Goal: Task Accomplishment & Management: Manage account settings

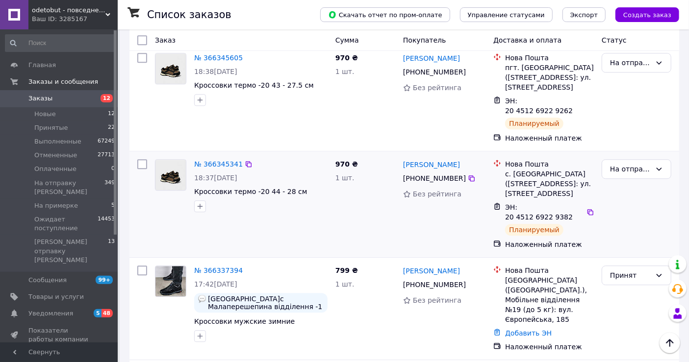
scroll to position [1308, 0]
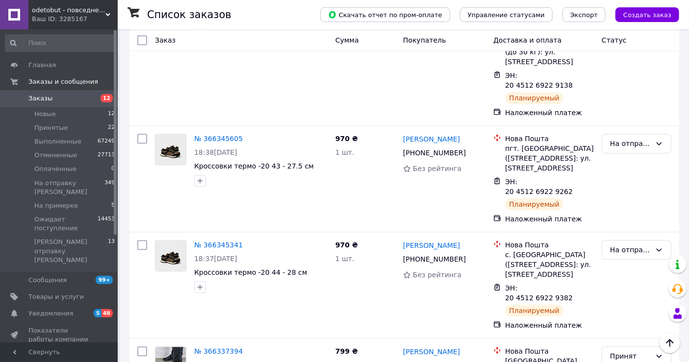
click at [49, 97] on span "Заказы" at bounding box center [59, 98] width 62 height 9
click at [33, 102] on span "Заказы" at bounding box center [40, 98] width 24 height 9
click at [48, 97] on span "Заказы" at bounding box center [40, 98] width 24 height 9
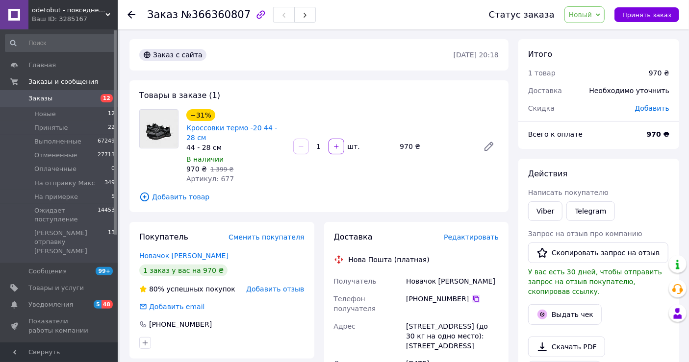
click at [473, 301] on icon at bounding box center [476, 299] width 6 height 6
click at [466, 236] on span "Редактировать" at bounding box center [471, 237] width 55 height 8
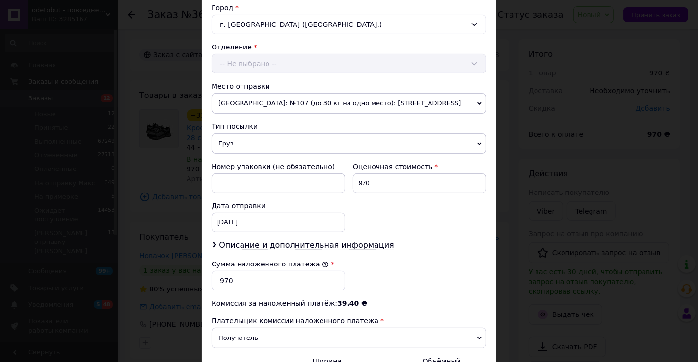
scroll to position [384, 0]
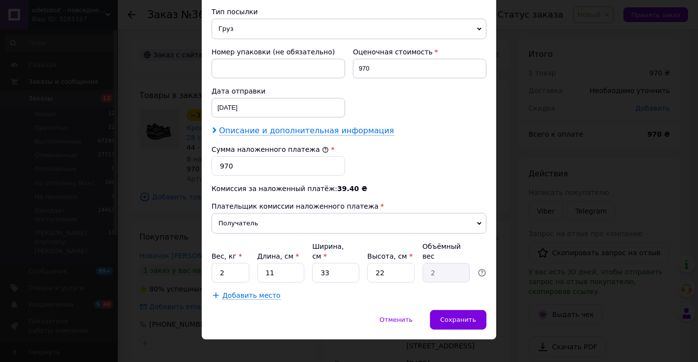
click at [344, 134] on div "Описание и дополнительная информация" at bounding box center [348, 131] width 275 height 11
click at [344, 134] on span "Описание и дополнительная информация" at bounding box center [306, 131] width 175 height 10
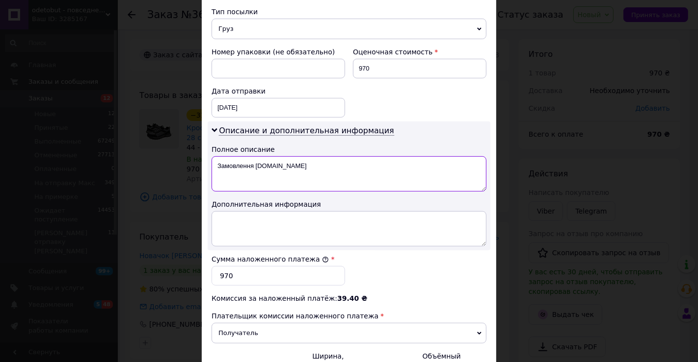
click at [346, 182] on textarea "Замовлення [DOMAIN_NAME]" at bounding box center [348, 173] width 275 height 35
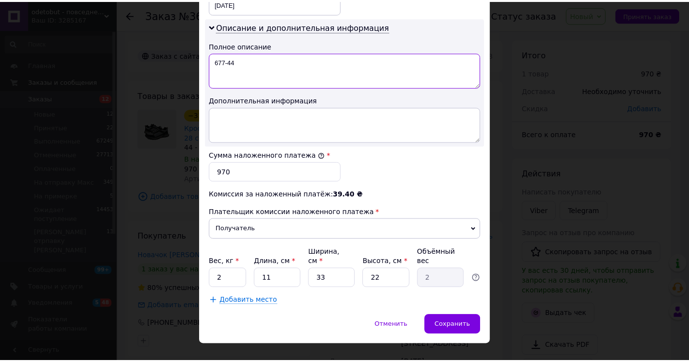
scroll to position [494, 0]
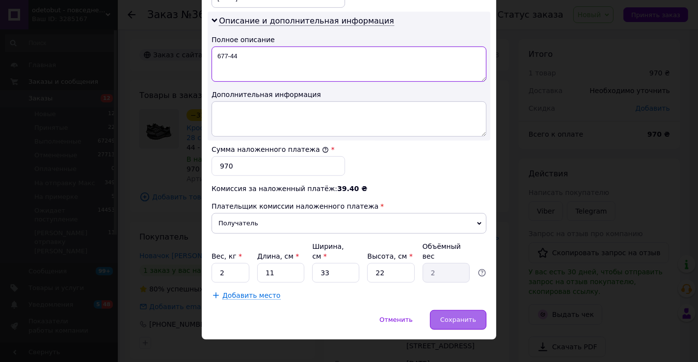
type textarea "677-44"
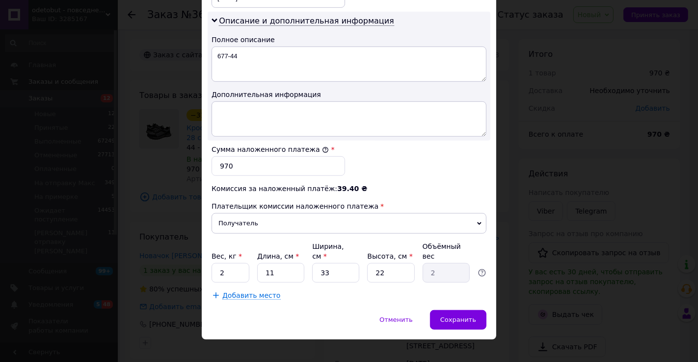
drag, startPoint x: 459, startPoint y: 308, endPoint x: 454, endPoint y: 284, distance: 24.6
click at [459, 316] on span "Сохранить" at bounding box center [458, 319] width 36 height 7
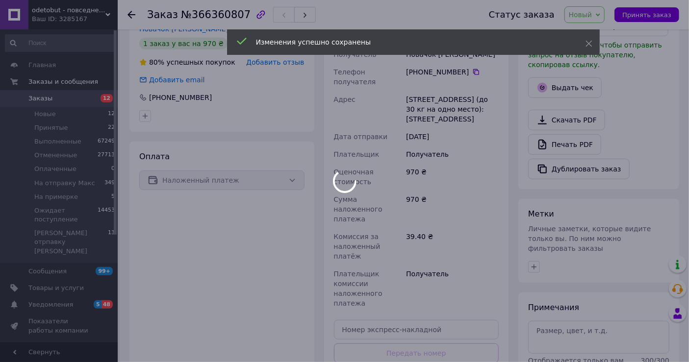
scroll to position [330, 0]
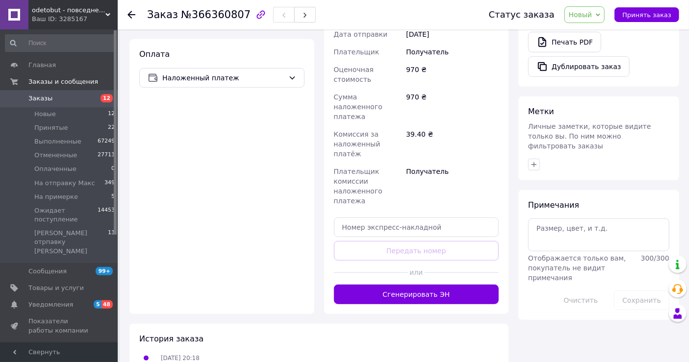
click at [447, 285] on button "Сгенерировать ЭН" at bounding box center [416, 295] width 165 height 20
click at [590, 15] on span "Новый" at bounding box center [581, 15] width 24 height 8
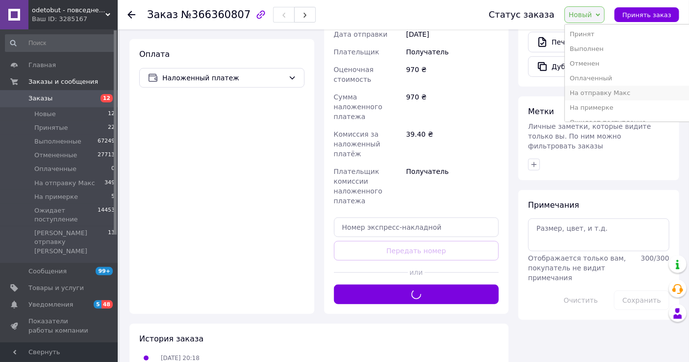
click at [609, 91] on li "На отправку Макс" at bounding box center [640, 93] width 151 height 15
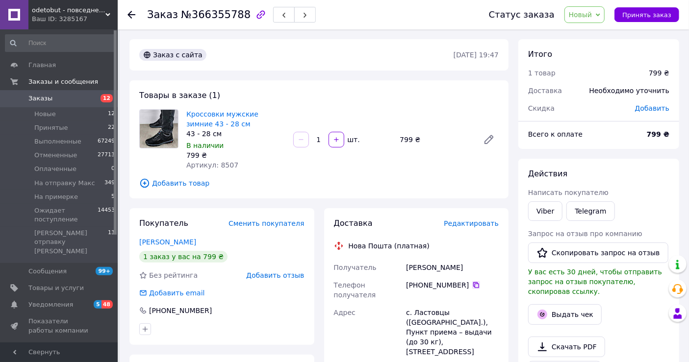
click at [472, 285] on icon at bounding box center [476, 286] width 8 height 8
click at [466, 223] on span "Редактировать" at bounding box center [471, 224] width 55 height 8
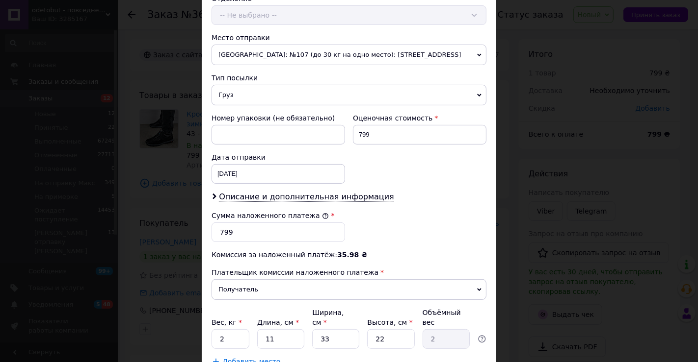
scroll to position [381, 0]
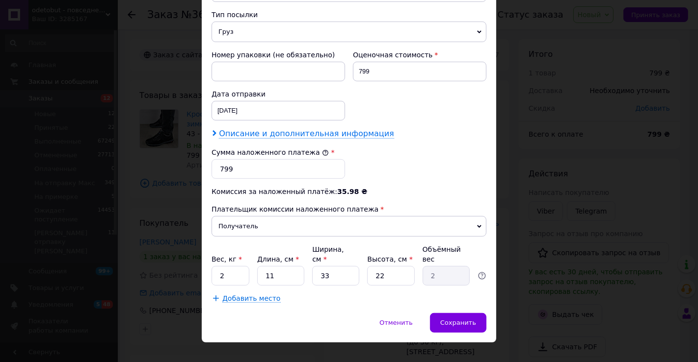
click at [360, 134] on span "Описание и дополнительная информация" at bounding box center [306, 134] width 175 height 10
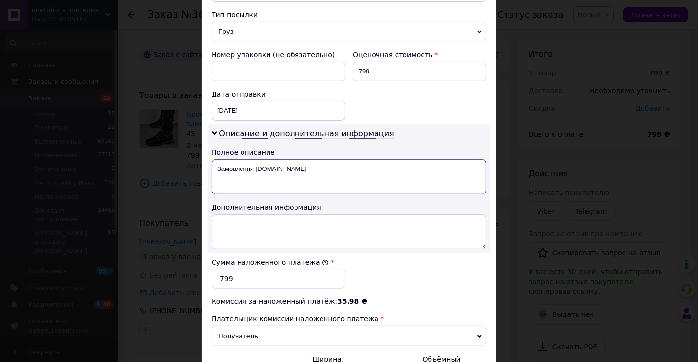
click at [359, 174] on textarea "Замовлення [DOMAIN_NAME]" at bounding box center [348, 176] width 275 height 35
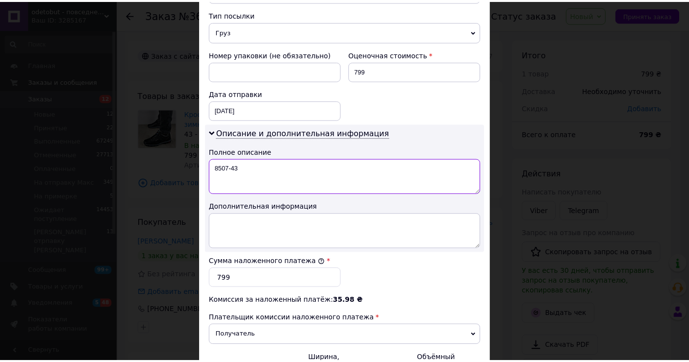
scroll to position [494, 0]
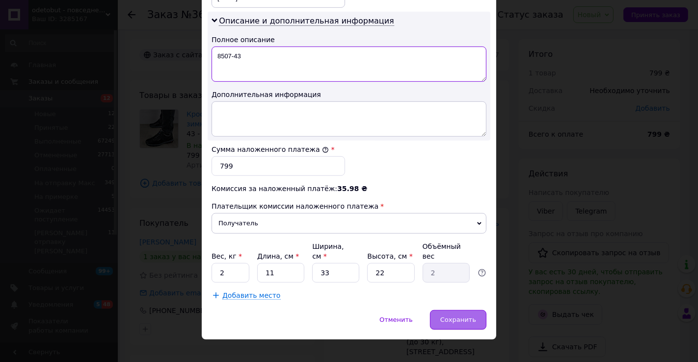
type textarea "8507-43"
click at [472, 316] on div "Сохранить" at bounding box center [458, 320] width 56 height 20
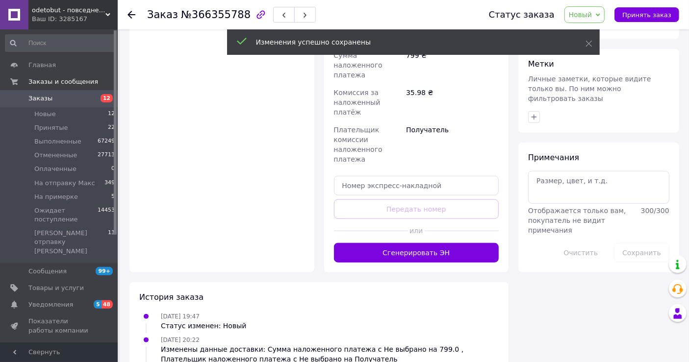
scroll to position [436, 0]
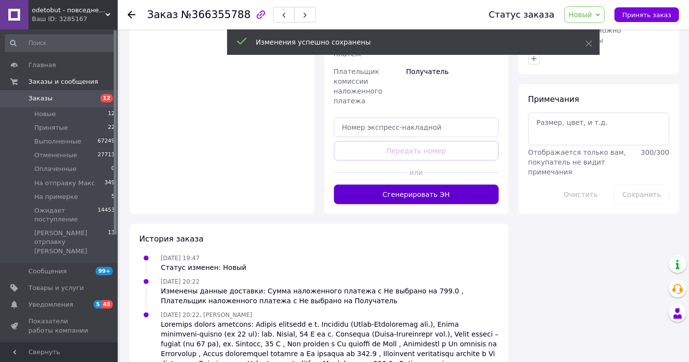
click at [457, 185] on button "Сгенерировать ЭН" at bounding box center [416, 195] width 165 height 20
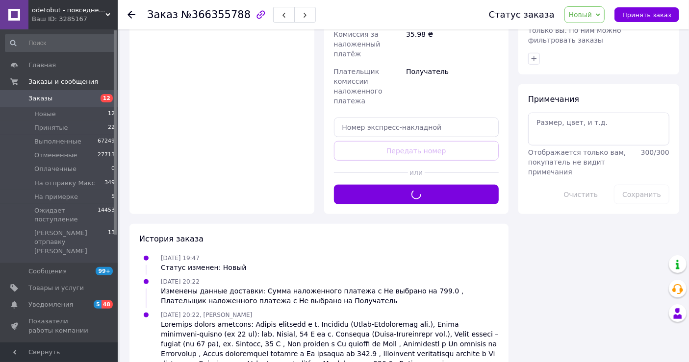
click at [605, 7] on span "Новый" at bounding box center [585, 14] width 41 height 17
click at [605, 90] on li "На отправку Макс" at bounding box center [640, 93] width 151 height 15
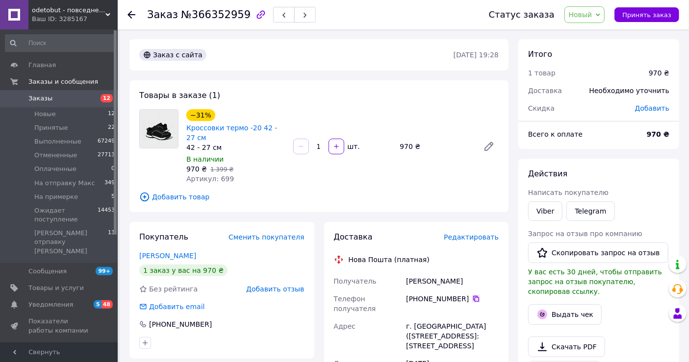
click at [472, 298] on icon at bounding box center [476, 299] width 8 height 8
click at [470, 236] on span "Редактировать" at bounding box center [471, 237] width 55 height 8
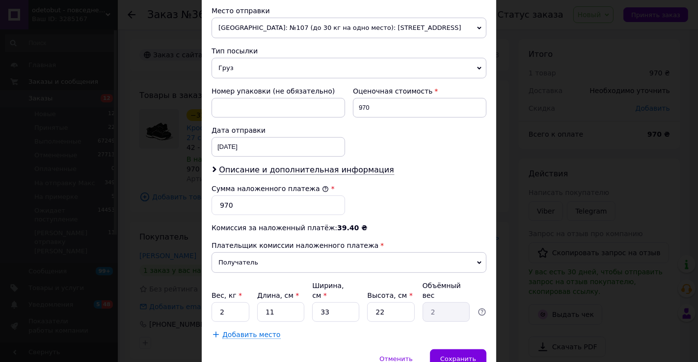
scroll to position [384, 0]
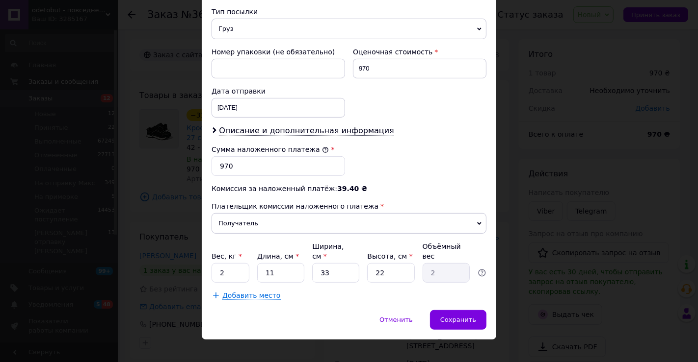
drag, startPoint x: 347, startPoint y: 134, endPoint x: 347, endPoint y: 153, distance: 19.1
click at [347, 134] on span "Описание и дополнительная информация" at bounding box center [306, 131] width 175 height 10
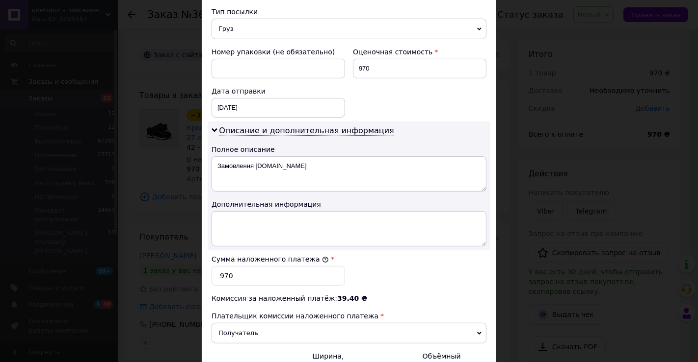
click at [345, 185] on textarea "Замовлення [DOMAIN_NAME]" at bounding box center [348, 173] width 275 height 35
click at [341, 185] on textarea "Замовлення [DOMAIN_NAME]" at bounding box center [348, 173] width 275 height 35
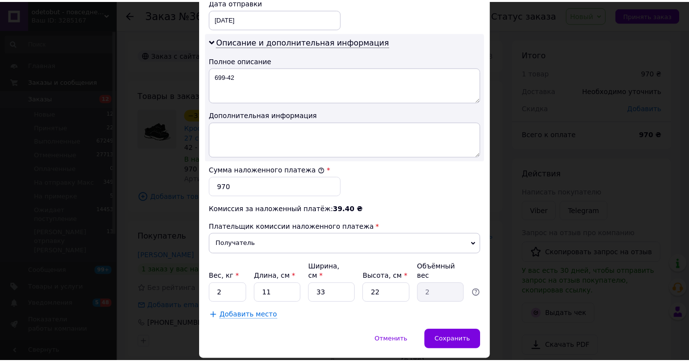
scroll to position [494, 0]
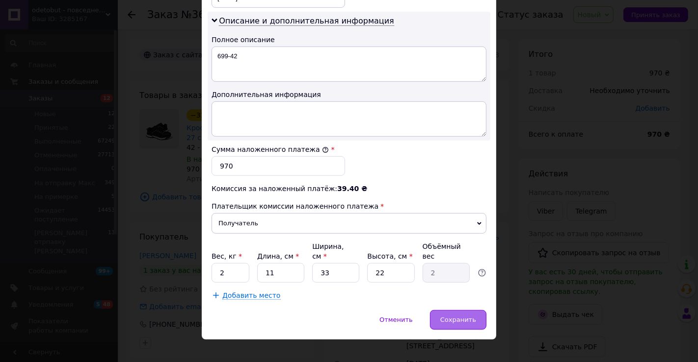
type textarea "699-42"
drag, startPoint x: 447, startPoint y: 305, endPoint x: 441, endPoint y: 309, distance: 7.1
click at [447, 316] on span "Сохранить" at bounding box center [458, 319] width 36 height 7
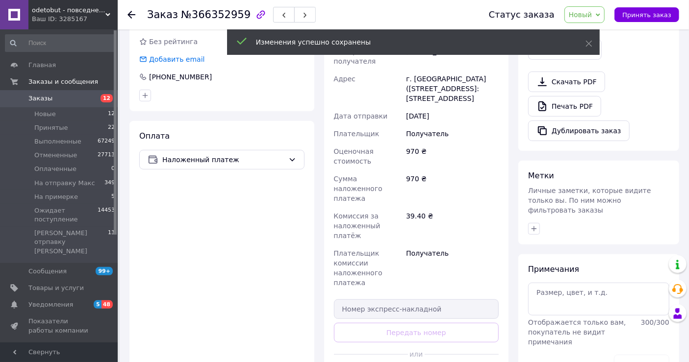
scroll to position [436, 0]
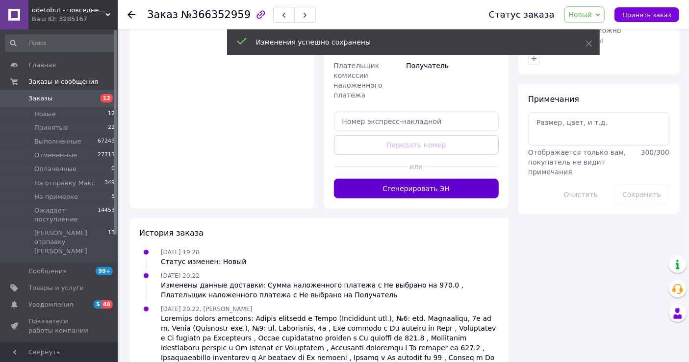
click at [477, 179] on button "Сгенерировать ЭН" at bounding box center [416, 189] width 165 height 20
click at [593, 15] on span "Новый" at bounding box center [581, 15] width 24 height 8
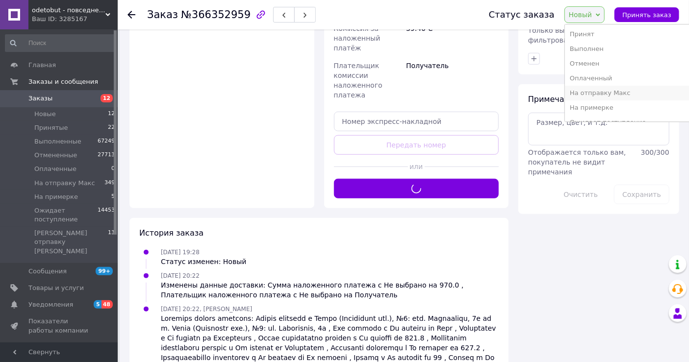
click at [637, 97] on li "На отправку Макс" at bounding box center [640, 93] width 151 height 15
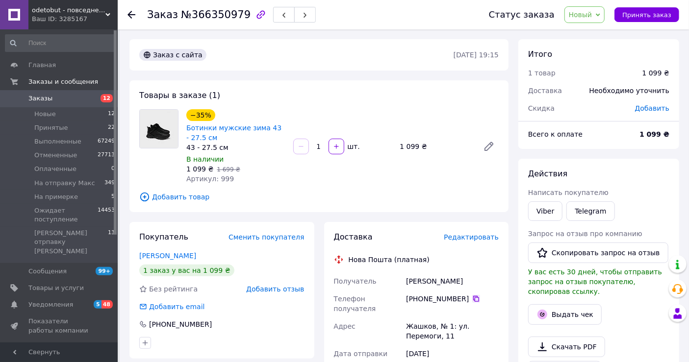
click at [473, 299] on icon at bounding box center [476, 299] width 6 height 6
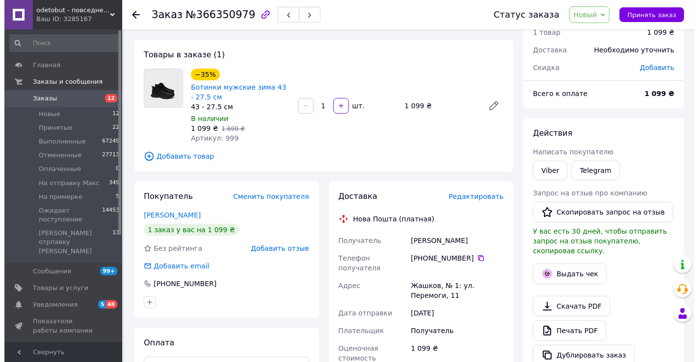
scroll to position [54, 0]
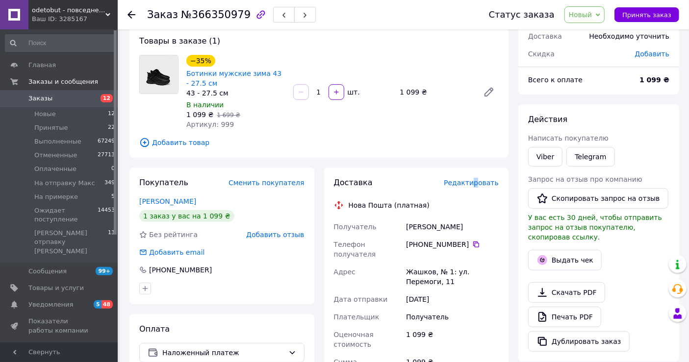
click at [480, 184] on span "Редактировать" at bounding box center [471, 183] width 55 height 8
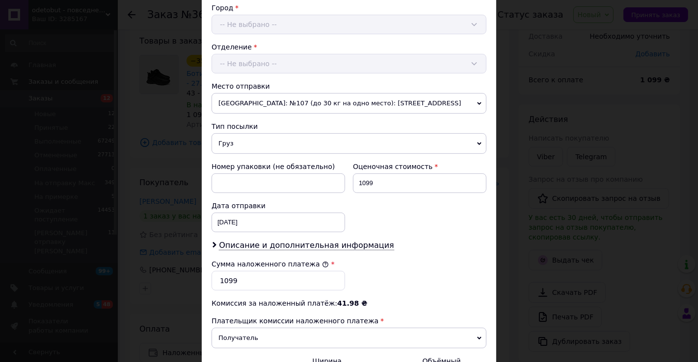
scroll to position [381, 0]
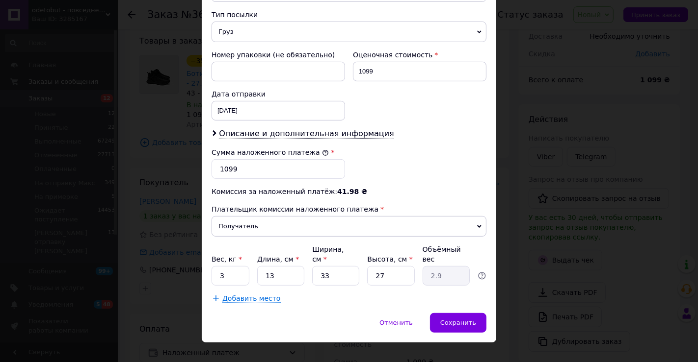
click at [356, 130] on span "Описание и дополнительная информация" at bounding box center [306, 134] width 175 height 10
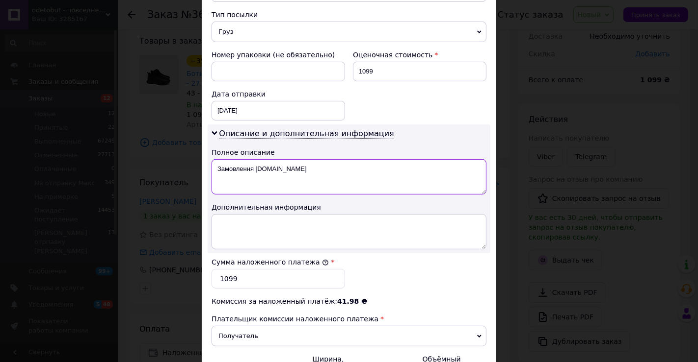
click at [350, 184] on textarea "Замовлення [DOMAIN_NAME]" at bounding box center [348, 176] width 275 height 35
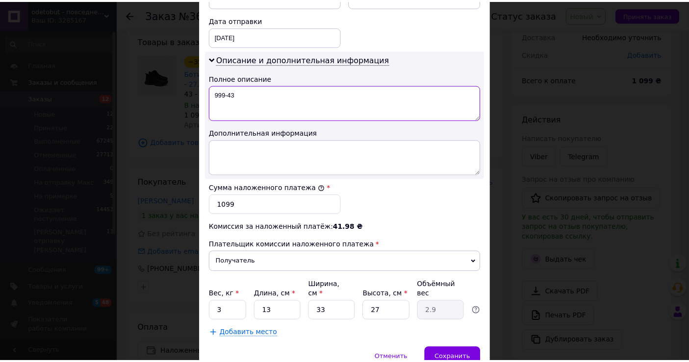
scroll to position [494, 0]
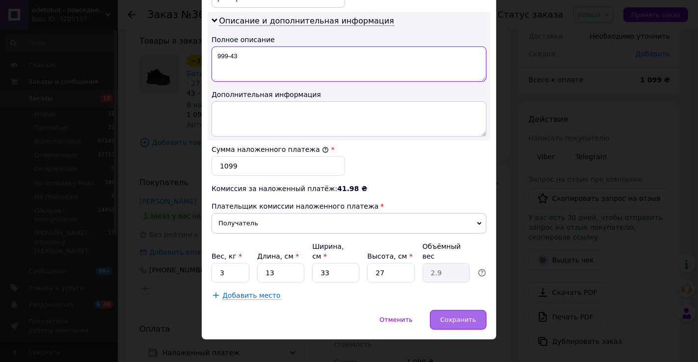
type textarea "999-43"
click at [457, 315] on div "Сохранить" at bounding box center [458, 320] width 56 height 20
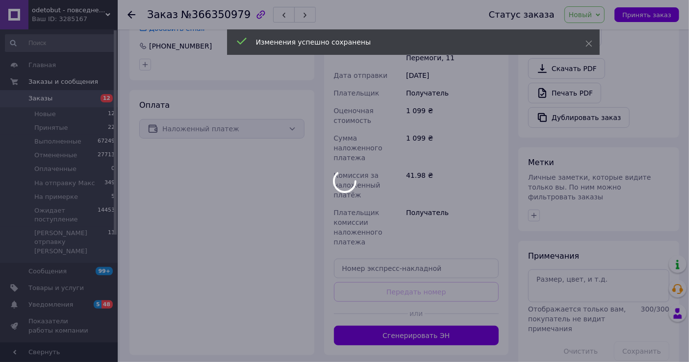
scroll to position [320, 0]
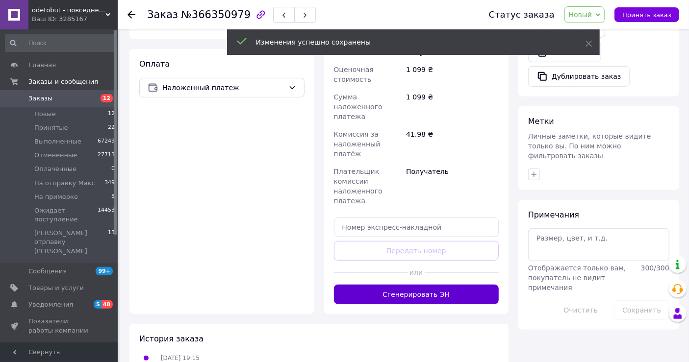
click at [459, 285] on button "Сгенерировать ЭН" at bounding box center [416, 295] width 165 height 20
click at [575, 16] on span "Новый" at bounding box center [585, 14] width 41 height 17
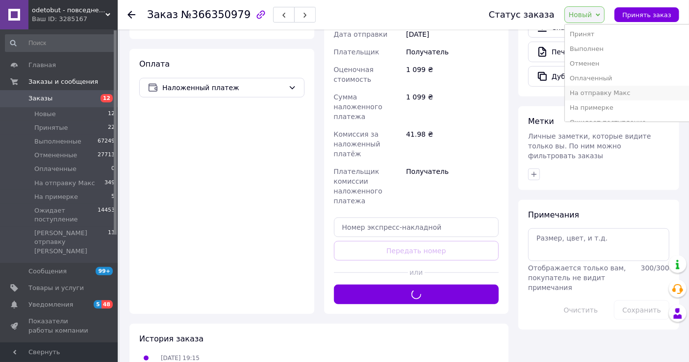
click at [596, 90] on li "На отправку Макс" at bounding box center [640, 93] width 151 height 15
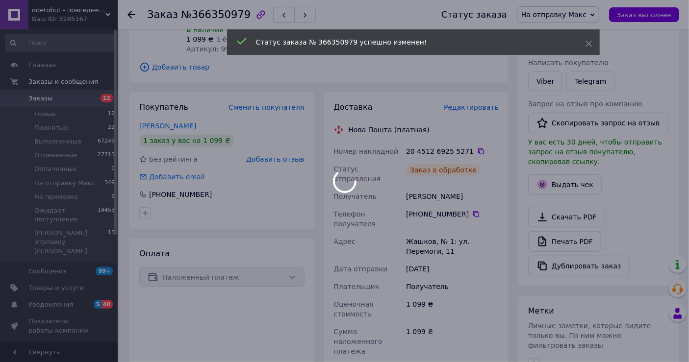
scroll to position [47, 0]
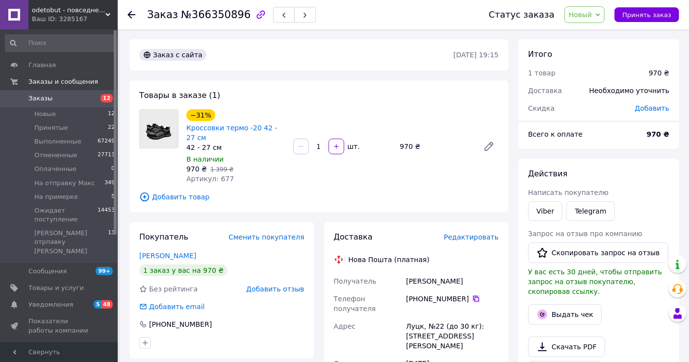
click at [472, 298] on icon at bounding box center [476, 299] width 8 height 8
click at [492, 238] on span "Редактировать" at bounding box center [471, 237] width 55 height 8
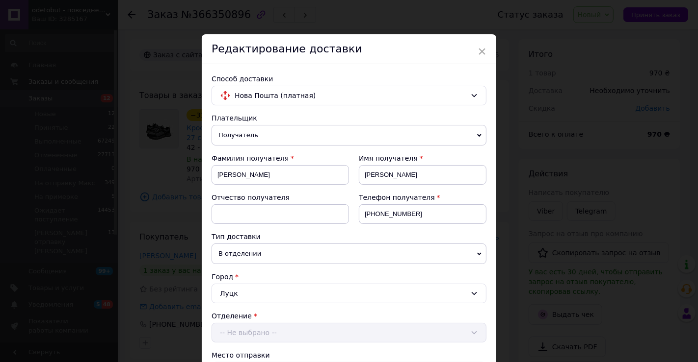
scroll to position [384, 0]
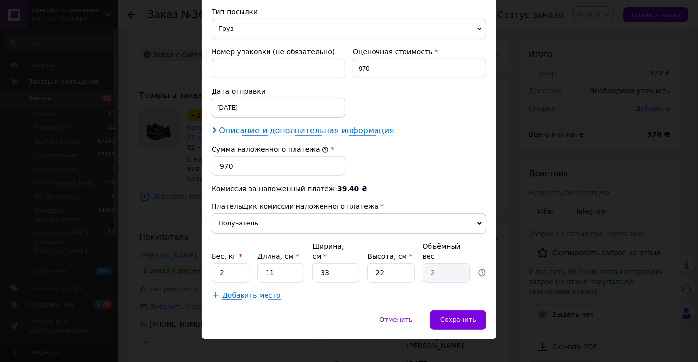
click at [347, 134] on span "Описание и дополнительная информация" at bounding box center [306, 131] width 175 height 10
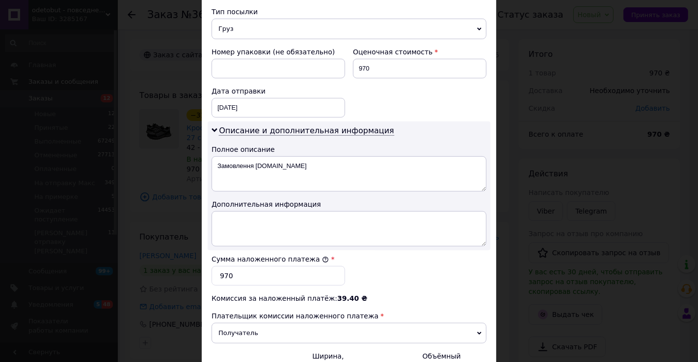
click at [346, 171] on textarea "Замовлення [DOMAIN_NAME]" at bounding box center [348, 173] width 275 height 35
type textarea "З"
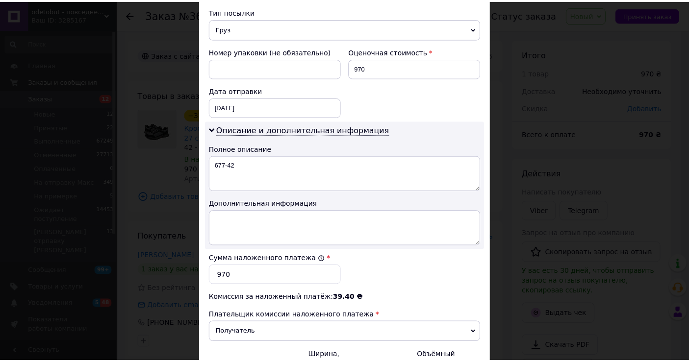
scroll to position [494, 0]
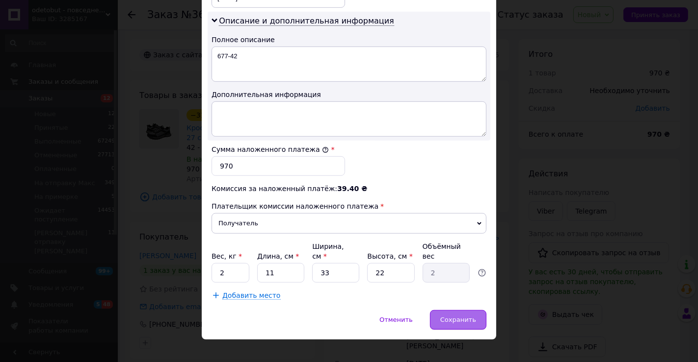
type textarea "677-42"
click at [467, 316] on span "Сохранить" at bounding box center [458, 319] width 36 height 7
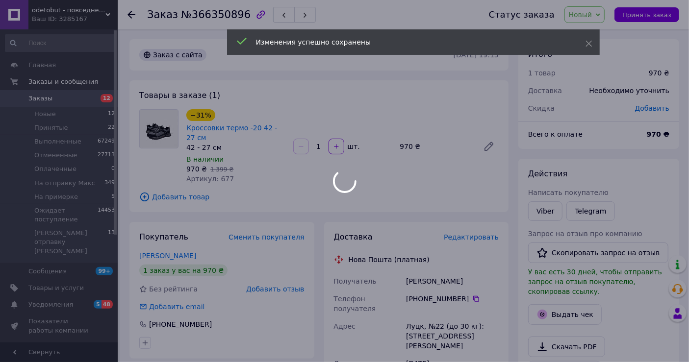
scroll to position [320, 0]
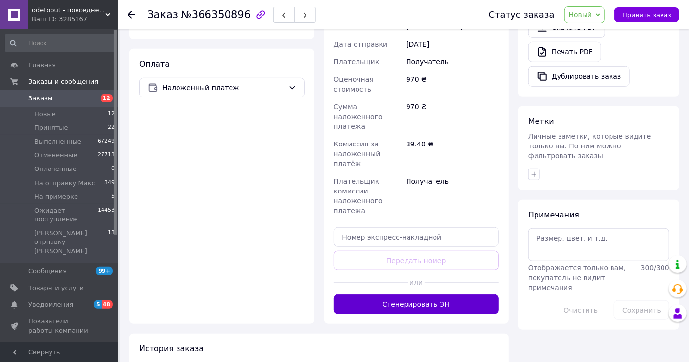
click at [458, 295] on button "Сгенерировать ЭН" at bounding box center [416, 305] width 165 height 20
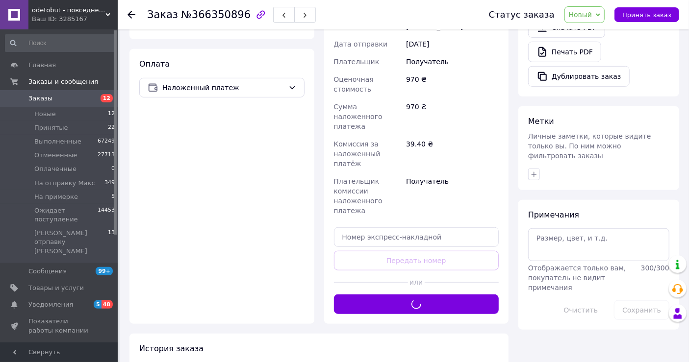
click at [593, 14] on span "Новый" at bounding box center [581, 15] width 24 height 8
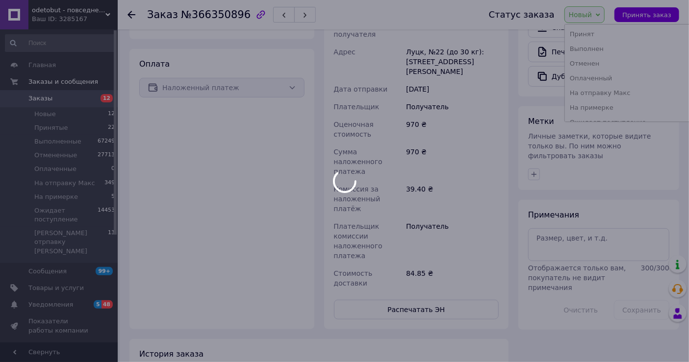
click at [614, 98] on div at bounding box center [344, 181] width 689 height 362
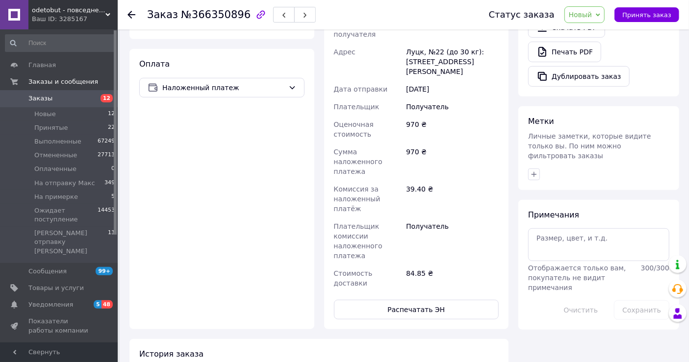
click at [588, 11] on span "Новый" at bounding box center [581, 15] width 24 height 8
click at [601, 94] on li "На отправку Макс" at bounding box center [640, 93] width 151 height 15
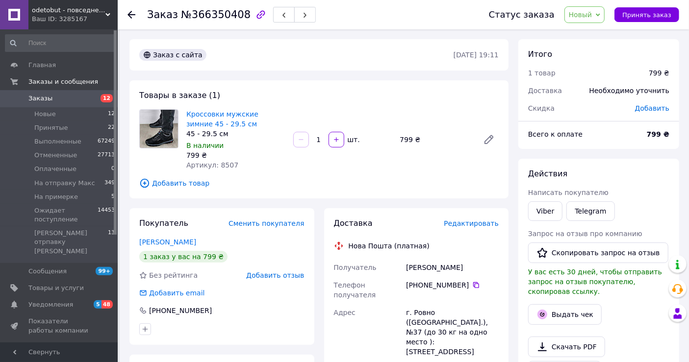
click at [470, 281] on div "[PHONE_NUMBER]" at bounding box center [452, 286] width 93 height 10
click at [472, 285] on icon at bounding box center [476, 286] width 8 height 8
click at [465, 221] on span "Редактировать" at bounding box center [471, 224] width 55 height 8
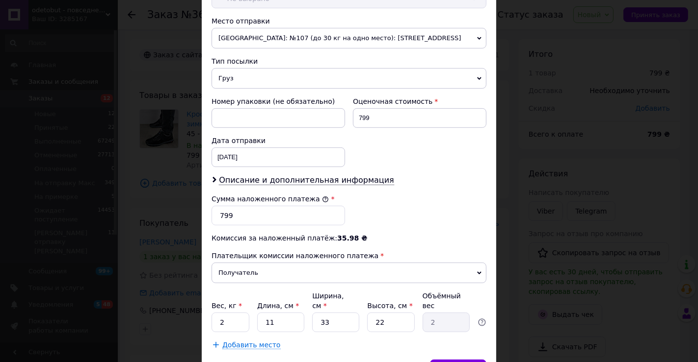
scroll to position [384, 0]
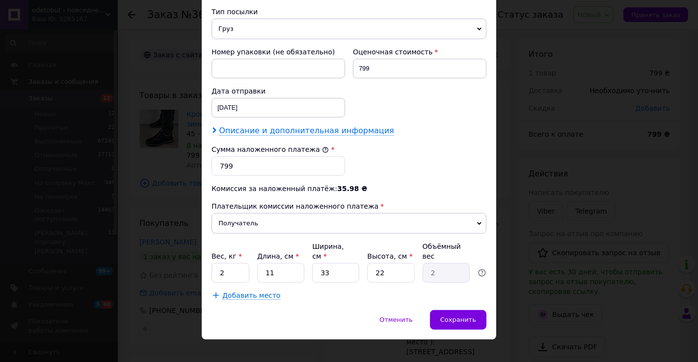
click at [358, 132] on span "Описание и дополнительная информация" at bounding box center [306, 131] width 175 height 10
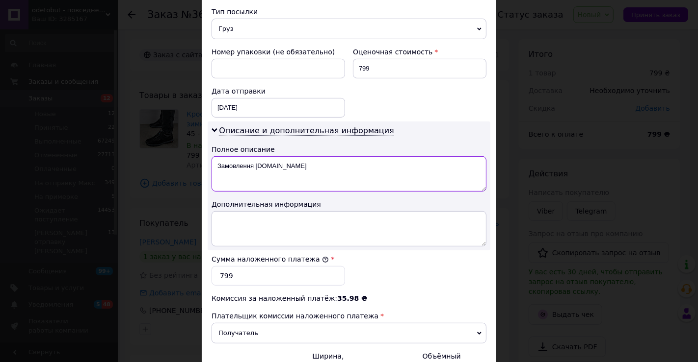
click at [334, 175] on textarea "Замовлення [DOMAIN_NAME]" at bounding box center [348, 173] width 275 height 35
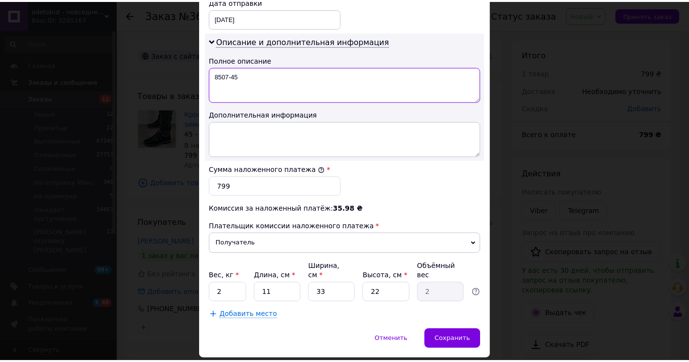
scroll to position [494, 0]
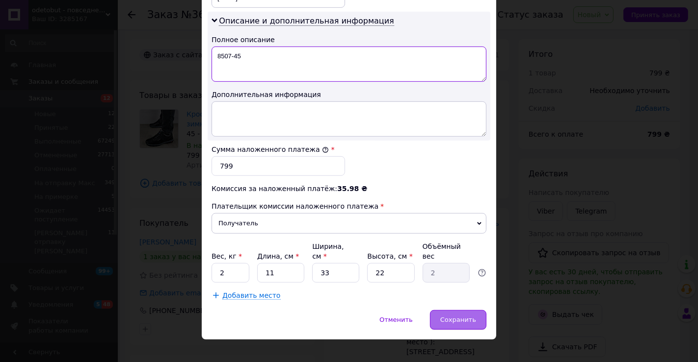
type textarea "8507-45"
click at [465, 318] on div "Сохранить" at bounding box center [458, 320] width 56 height 20
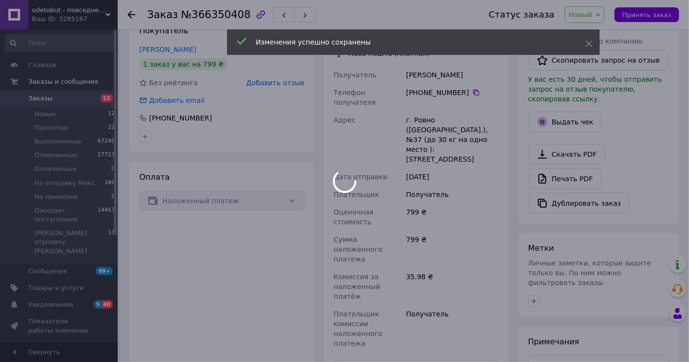
scroll to position [316, 0]
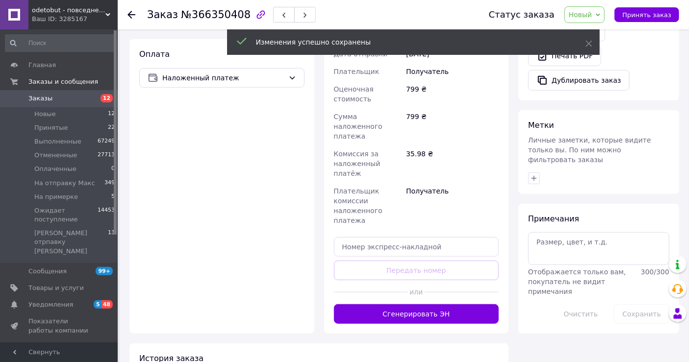
click at [458, 305] on button "Сгенерировать ЭН" at bounding box center [416, 315] width 165 height 20
click at [598, 19] on span "Новый" at bounding box center [585, 14] width 41 height 17
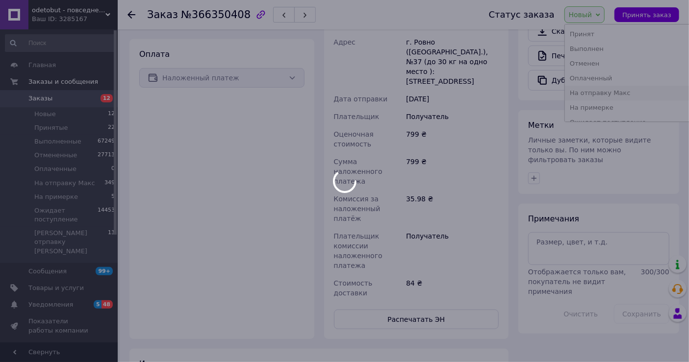
click at [627, 91] on div at bounding box center [344, 181] width 689 height 362
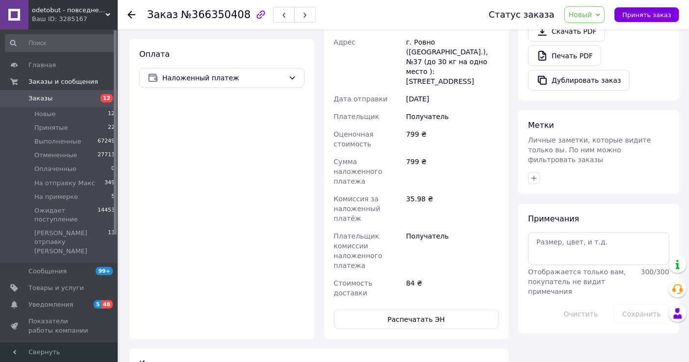
click at [604, 12] on span "Новый" at bounding box center [585, 14] width 41 height 17
click at [621, 91] on li "На отправку Макс" at bounding box center [640, 93] width 151 height 15
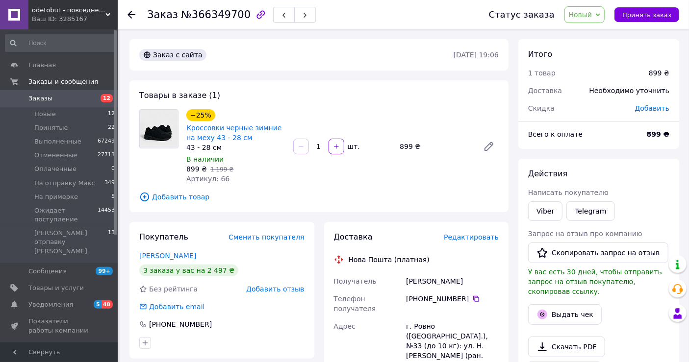
click at [472, 295] on div "[PHONE_NUMBER]" at bounding box center [452, 299] width 93 height 10
click at [473, 297] on icon at bounding box center [476, 299] width 6 height 6
click at [477, 238] on span "Редактировать" at bounding box center [471, 237] width 55 height 8
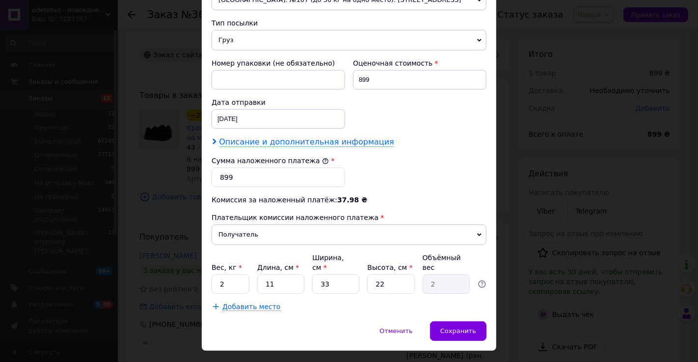
scroll to position [381, 0]
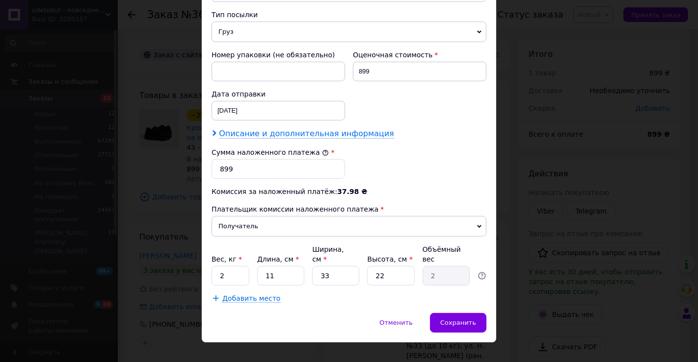
click at [336, 130] on span "Описание и дополнительная информация" at bounding box center [306, 134] width 175 height 10
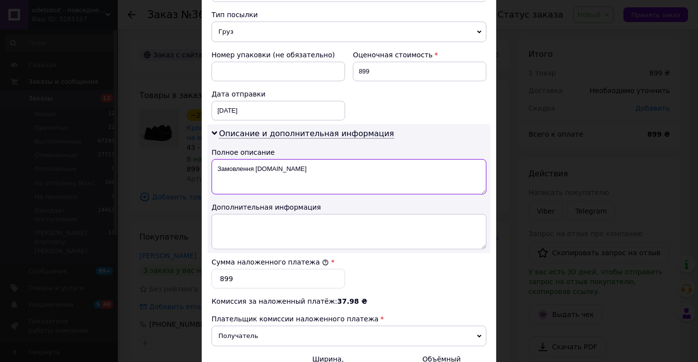
click at [340, 189] on textarea "Замовлення [DOMAIN_NAME]" at bounding box center [348, 176] width 275 height 35
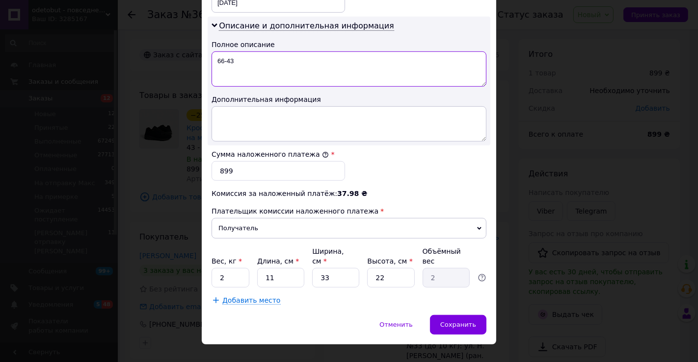
scroll to position [494, 0]
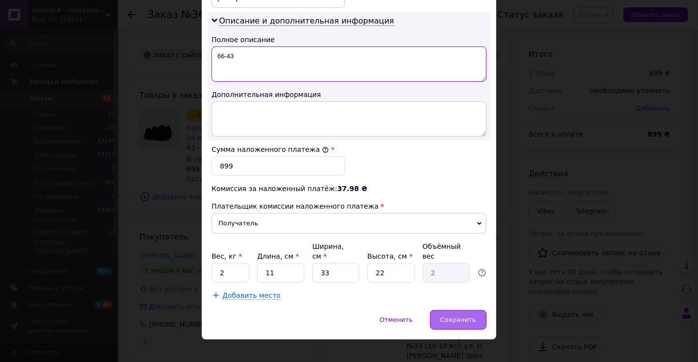
type textarea "66-43"
click at [472, 310] on div "Сохранить" at bounding box center [458, 320] width 56 height 20
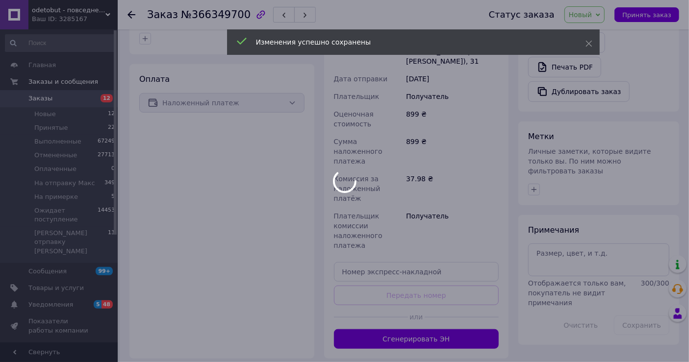
scroll to position [339, 0]
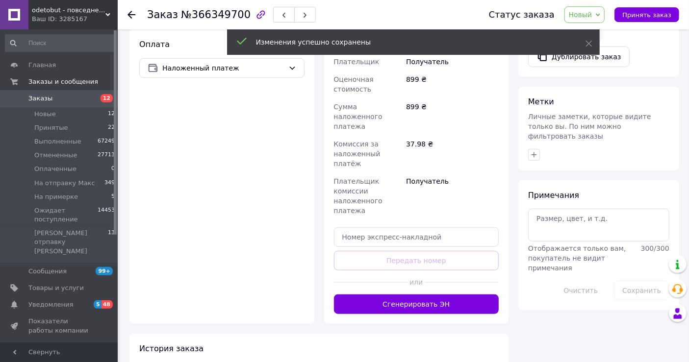
click at [440, 295] on button "Сгенерировать ЭН" at bounding box center [416, 305] width 165 height 20
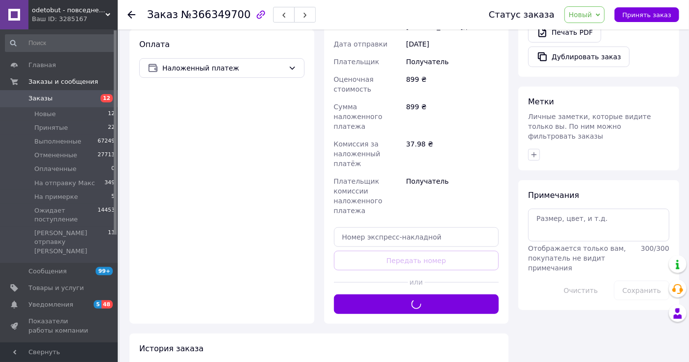
click at [587, 11] on span "Новый" at bounding box center [581, 15] width 24 height 8
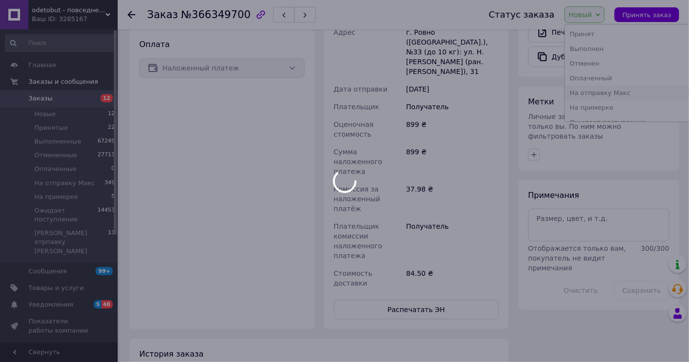
click at [605, 88] on li "На отправку Макс" at bounding box center [640, 93] width 151 height 15
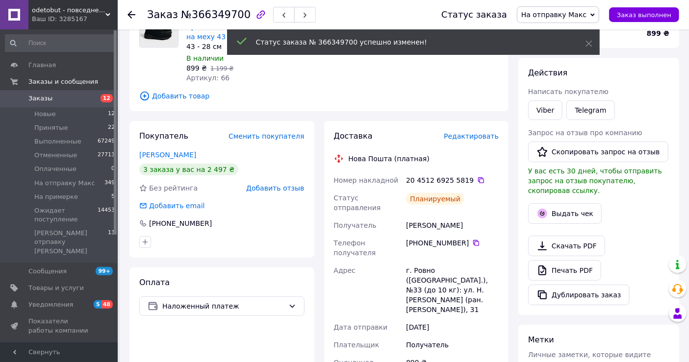
scroll to position [12, 0]
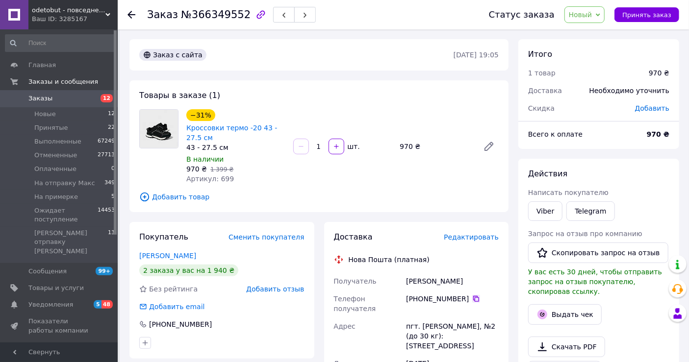
click at [473, 299] on icon at bounding box center [476, 299] width 8 height 8
click at [481, 239] on span "Редактировать" at bounding box center [471, 237] width 55 height 8
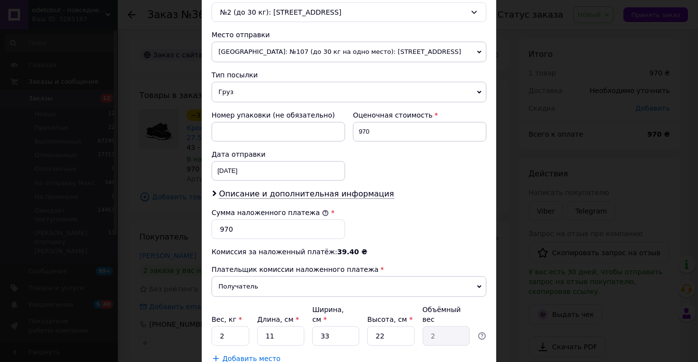
scroll to position [381, 0]
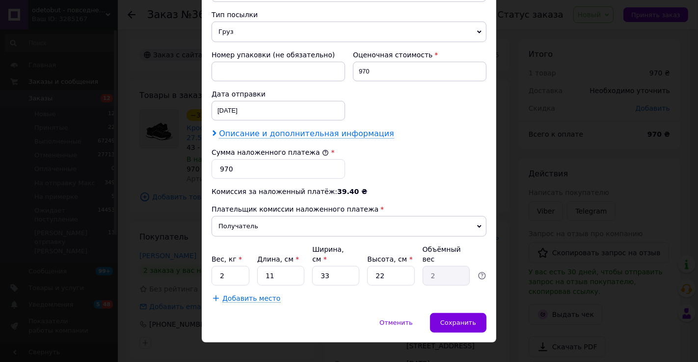
click at [334, 130] on span "Описание и дополнительная информация" at bounding box center [306, 134] width 175 height 10
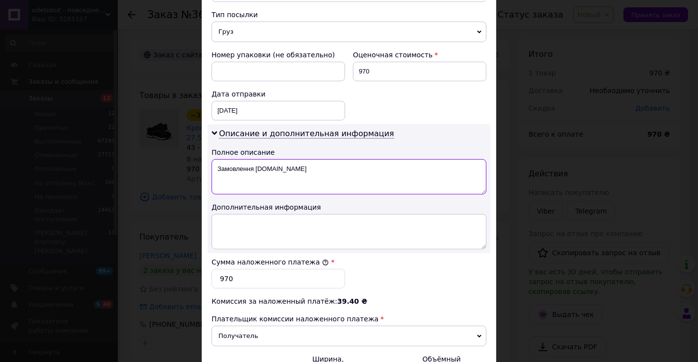
drag, startPoint x: 334, startPoint y: 130, endPoint x: 335, endPoint y: 182, distance: 51.5
click at [336, 182] on textarea "Замовлення [DOMAIN_NAME]" at bounding box center [348, 176] width 275 height 35
click at [335, 182] on textarea "Замовлення [DOMAIN_NAME]" at bounding box center [348, 176] width 275 height 35
click at [334, 181] on textarea "Замовлення [DOMAIN_NAME]" at bounding box center [348, 176] width 275 height 35
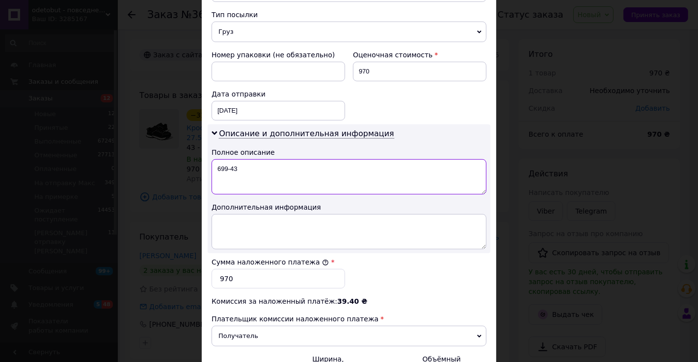
scroll to position [494, 0]
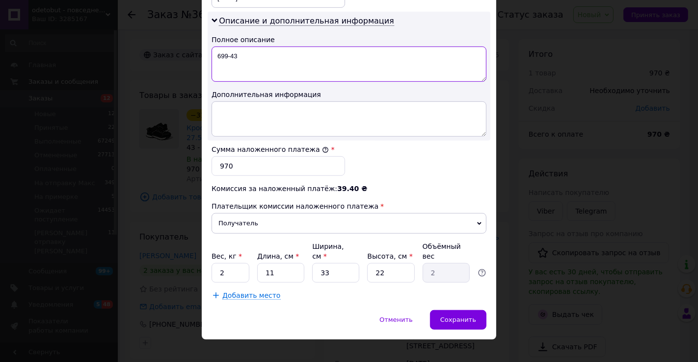
type textarea "699-43"
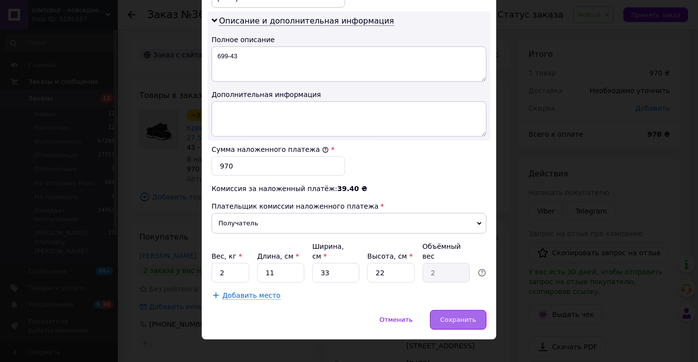
click at [450, 310] on div "Сохранить" at bounding box center [458, 320] width 56 height 20
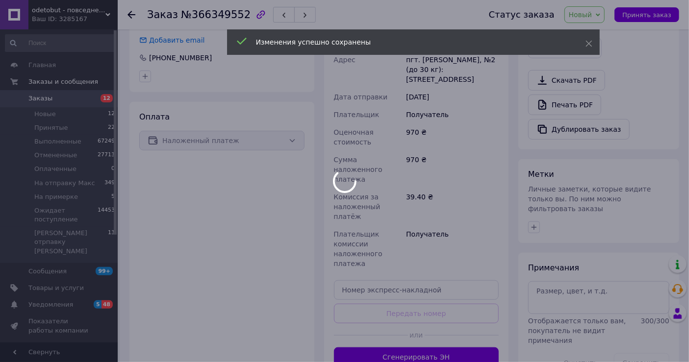
scroll to position [320, 0]
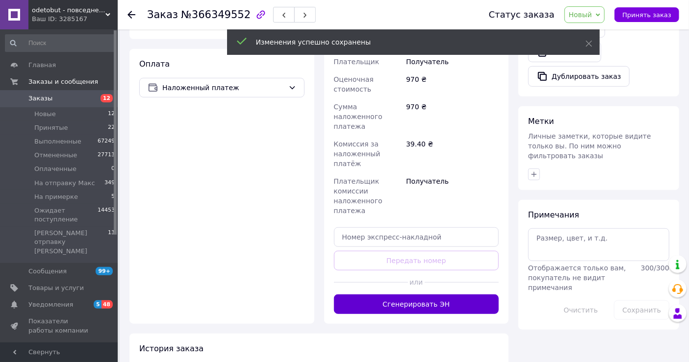
click at [470, 295] on button "Сгенерировать ЭН" at bounding box center [416, 305] width 165 height 20
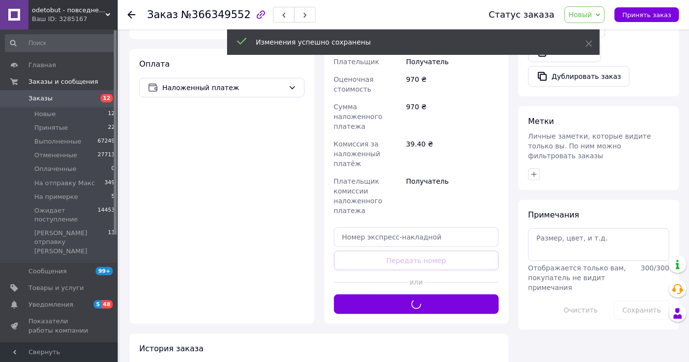
click at [592, 11] on span "Новый" at bounding box center [581, 15] width 24 height 8
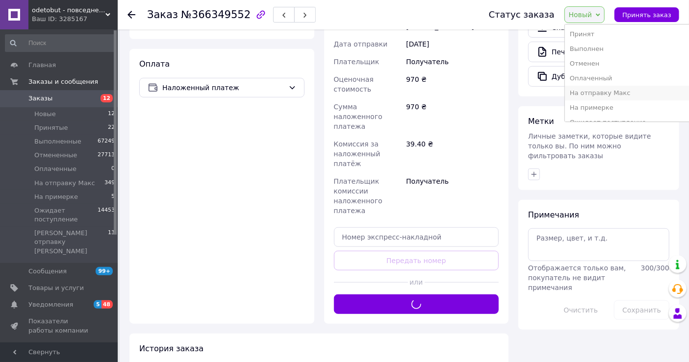
click at [621, 87] on li "На отправку Макс" at bounding box center [640, 93] width 151 height 15
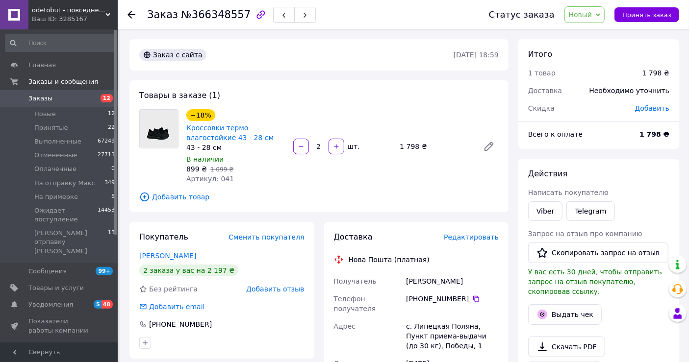
click at [469, 303] on div "[PHONE_NUMBER]" at bounding box center [452, 299] width 93 height 10
click at [472, 299] on icon at bounding box center [476, 299] width 8 height 8
click at [467, 240] on span "Редактировать" at bounding box center [471, 237] width 55 height 8
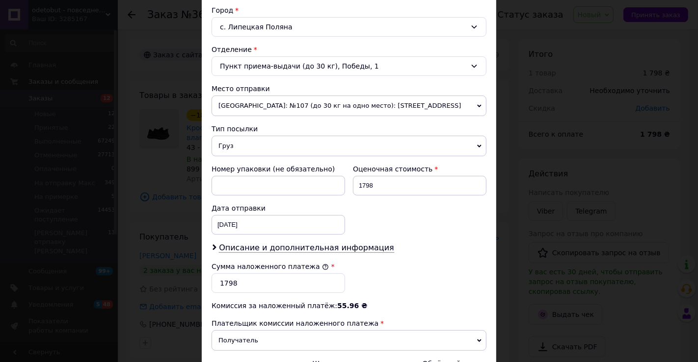
scroll to position [381, 0]
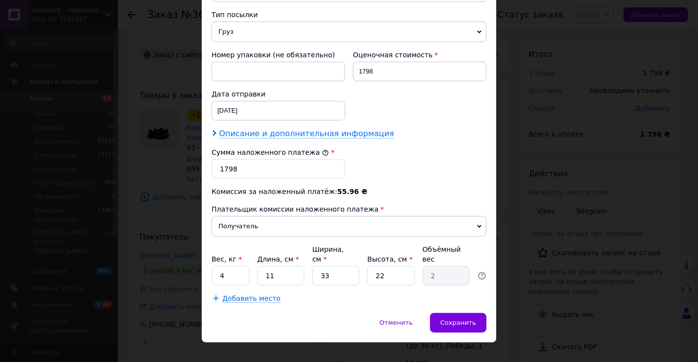
click at [300, 134] on span "Описание и дополнительная информация" at bounding box center [306, 134] width 175 height 10
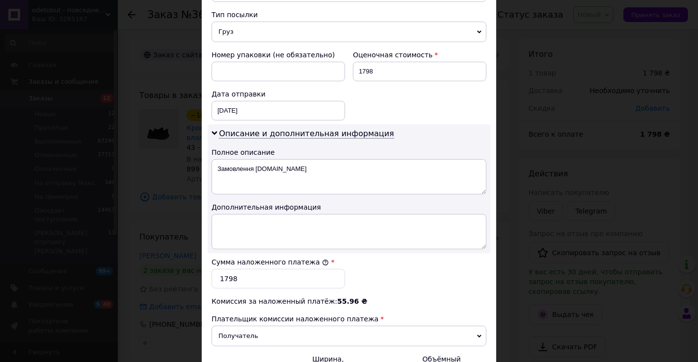
click at [301, 168] on textarea "Замовлення [DOMAIN_NAME]" at bounding box center [348, 176] width 275 height 35
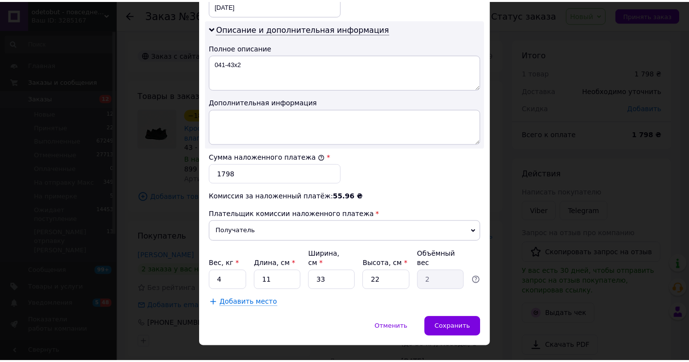
scroll to position [494, 0]
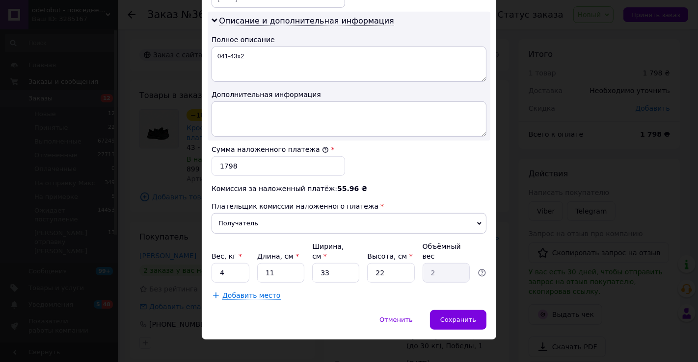
type textarea "041-43х2"
click at [225, 263] on input "4" at bounding box center [230, 273] width 38 height 20
type input "5"
click at [301, 263] on input "11" at bounding box center [280, 273] width 47 height 20
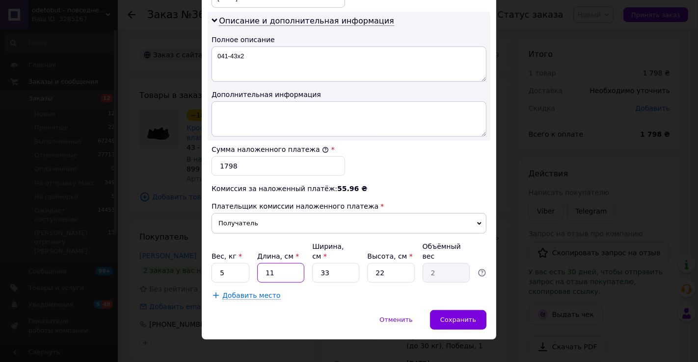
click at [301, 263] on input "11" at bounding box center [280, 273] width 47 height 20
type input "2"
type input "0.36"
type input "27"
type input "4.9"
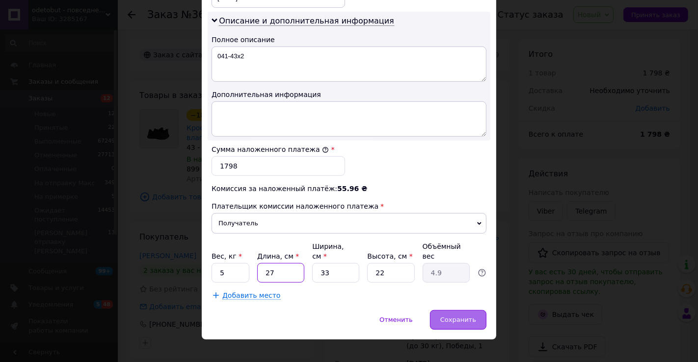
type input "27"
click at [460, 316] on span "Сохранить" at bounding box center [458, 319] width 36 height 7
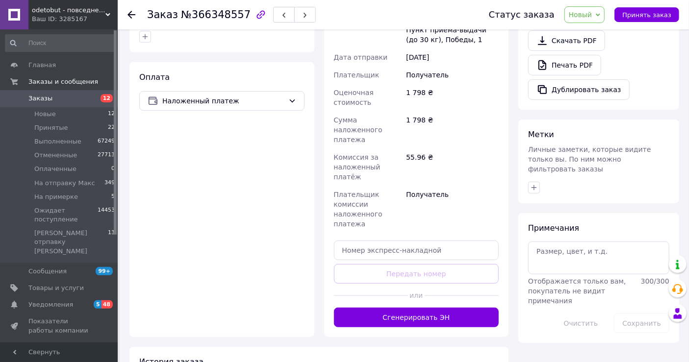
scroll to position [436, 0]
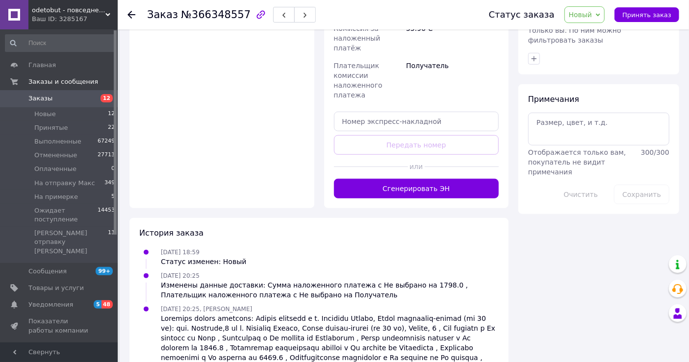
click at [447, 155] on div at bounding box center [462, 167] width 74 height 24
click at [455, 179] on button "Сгенерировать ЭН" at bounding box center [416, 189] width 165 height 20
click at [591, 16] on span "Новый" at bounding box center [581, 15] width 24 height 8
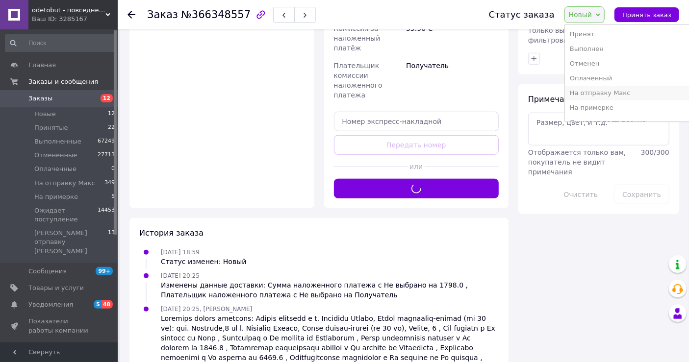
click at [609, 91] on li "На отправку Макс" at bounding box center [640, 93] width 151 height 15
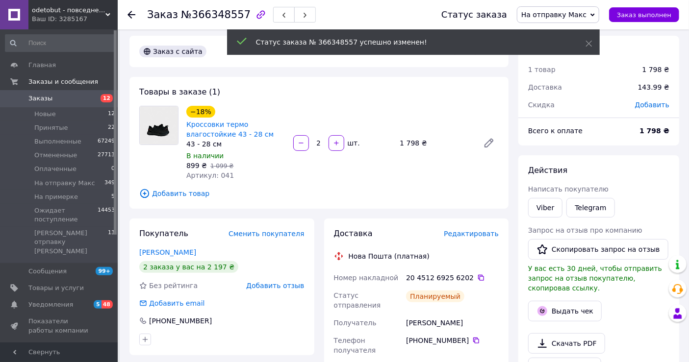
scroll to position [0, 0]
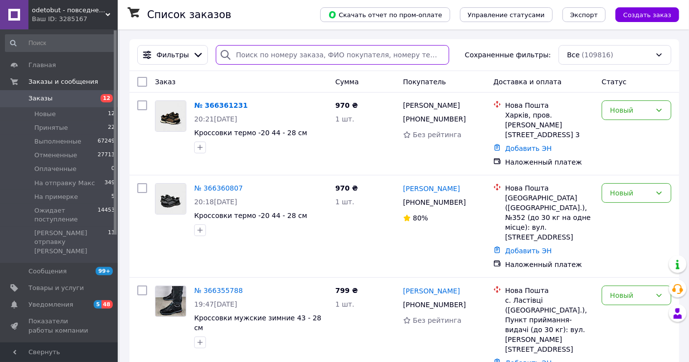
click at [264, 54] on input "search" at bounding box center [332, 55] width 233 height 20
paste input "+380982283869"
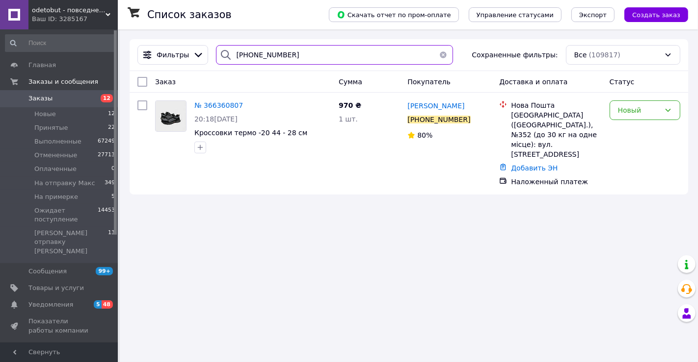
click at [271, 58] on input "+380982283869" at bounding box center [334, 55] width 237 height 20
paste input "77182715"
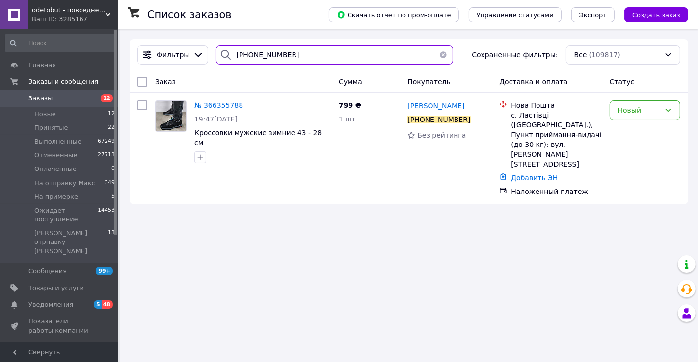
click at [259, 64] on input "+380977182715" at bounding box center [334, 55] width 237 height 20
paste input "8607581"
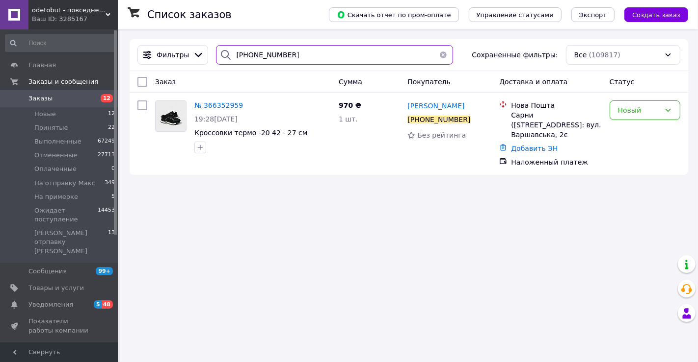
click at [288, 59] on input "+380978607581" at bounding box center [334, 55] width 237 height 20
paste input "87031019"
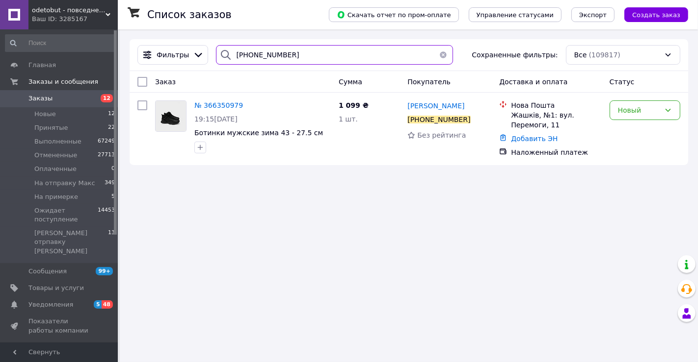
click at [288, 55] on input "+380987031019" at bounding box center [334, 55] width 237 height 20
paste input "668807740"
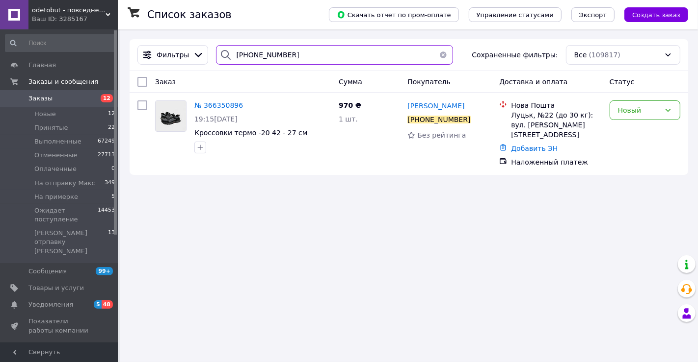
click at [272, 50] on input "+380668807740" at bounding box center [334, 55] width 237 height 20
paste input "82773676"
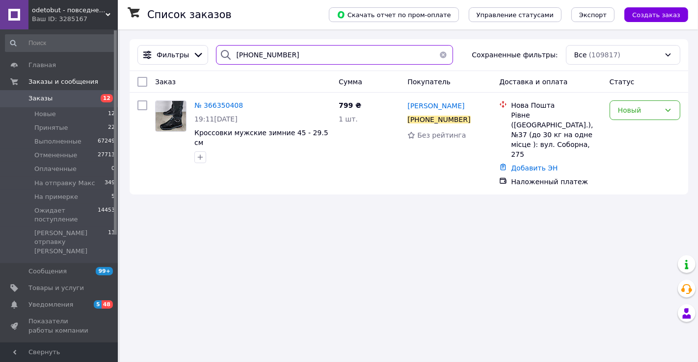
click at [318, 49] on input "+380682773676" at bounding box center [334, 55] width 237 height 20
click at [245, 58] on input "+380682773676" at bounding box center [334, 55] width 237 height 20
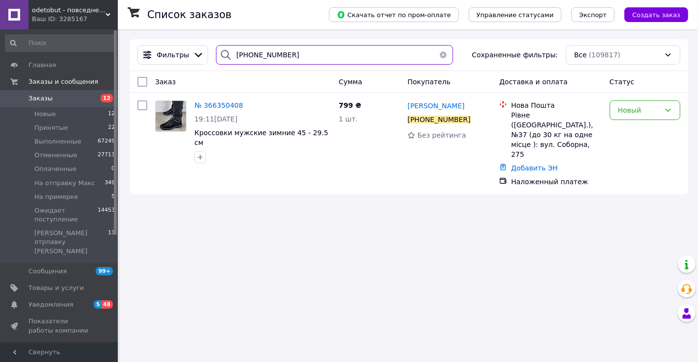
click at [245, 58] on input "+380682773676" at bounding box center [334, 55] width 237 height 20
paste input "952251859"
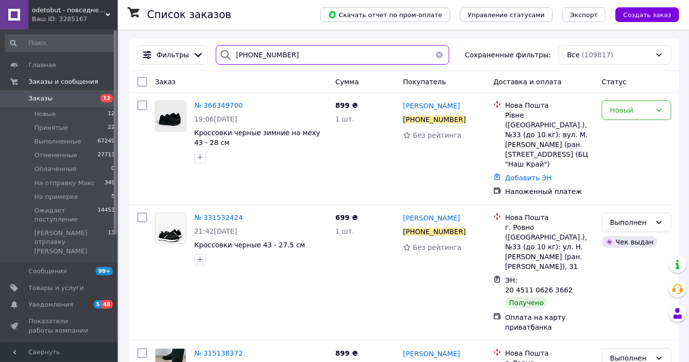
click at [240, 54] on input "+380952251859" at bounding box center [332, 55] width 233 height 20
paste input "66321967"
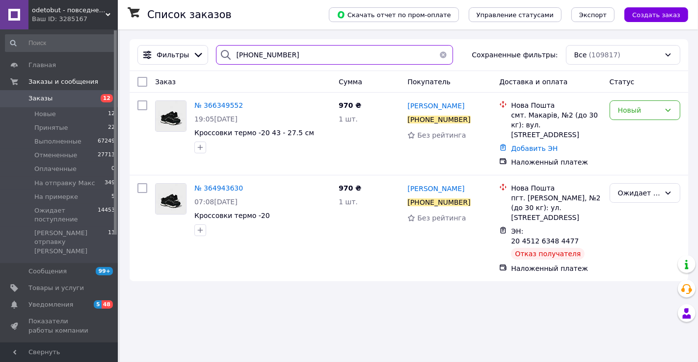
click at [241, 53] on input "+380663219679" at bounding box center [334, 55] width 237 height 20
paste input "969263434"
type input "+380969263434"
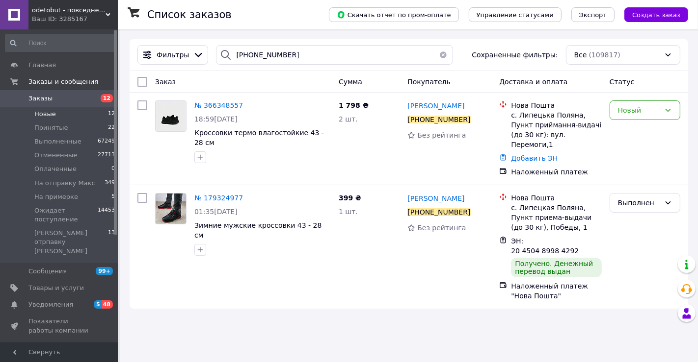
click at [77, 107] on li "Новые 12" at bounding box center [60, 114] width 121 height 14
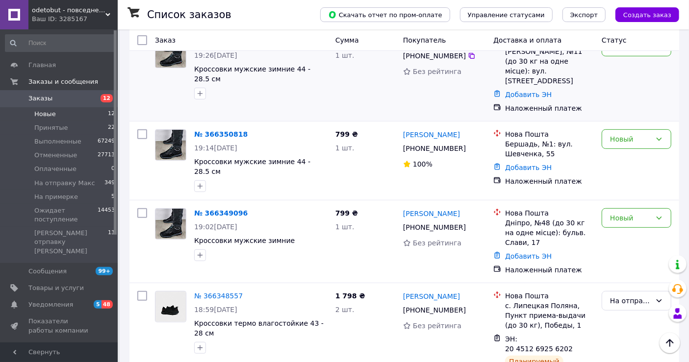
scroll to position [180, 0]
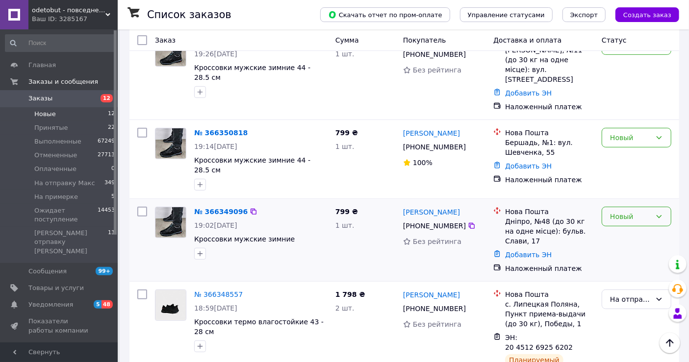
click at [633, 211] on div "Новый" at bounding box center [630, 216] width 41 height 11
click at [638, 217] on li "Принят" at bounding box center [636, 213] width 69 height 18
click at [646, 132] on div "Новый" at bounding box center [630, 137] width 41 height 11
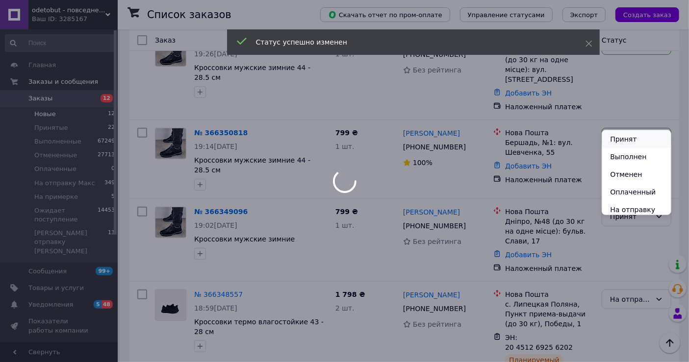
click at [643, 142] on li "Принят" at bounding box center [636, 139] width 69 height 18
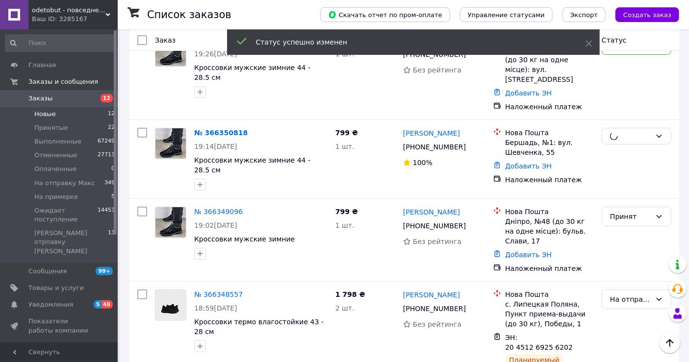
scroll to position [71, 0]
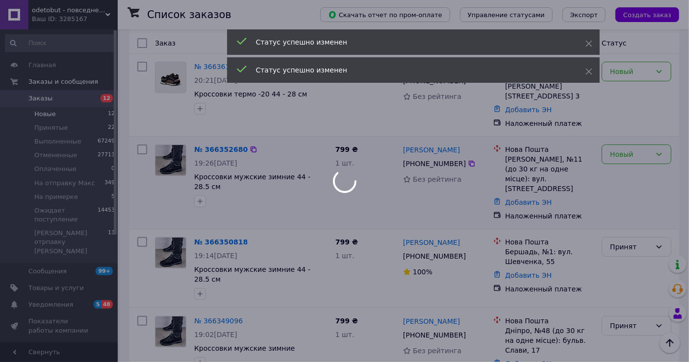
click at [641, 147] on div at bounding box center [344, 181] width 689 height 362
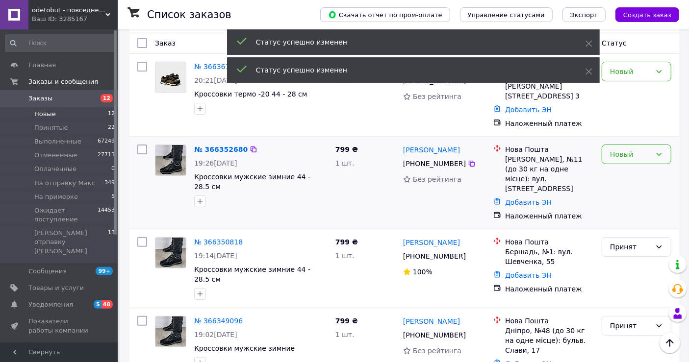
click at [642, 150] on div "Новый" at bounding box center [630, 154] width 41 height 11
click at [640, 169] on li "Принят" at bounding box center [636, 165] width 69 height 18
click at [642, 77] on div "Новый" at bounding box center [637, 72] width 70 height 20
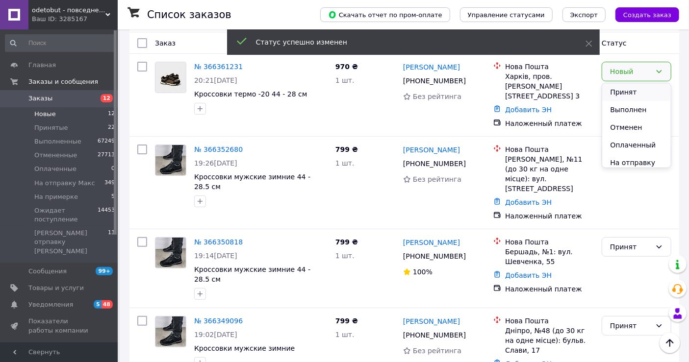
click at [636, 97] on li "Принят" at bounding box center [636, 92] width 69 height 18
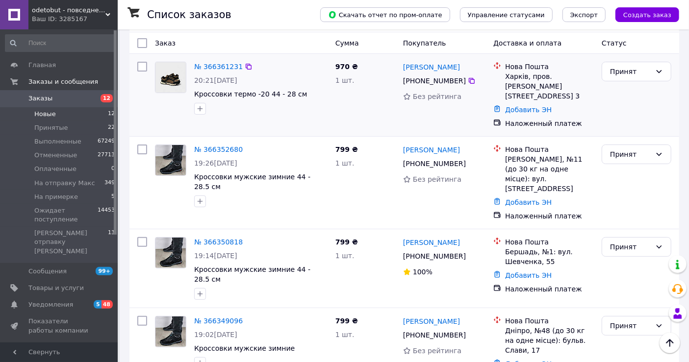
scroll to position [0, 0]
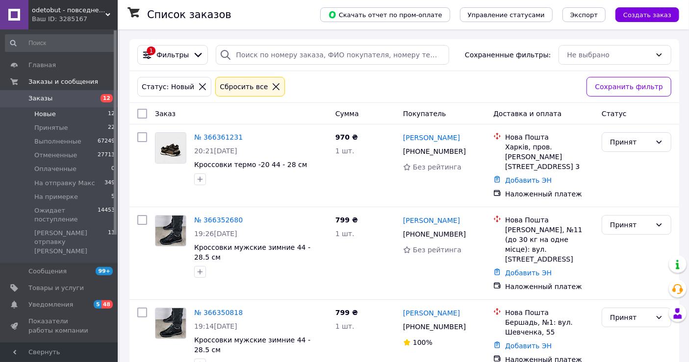
click at [273, 88] on icon at bounding box center [276, 86] width 7 height 7
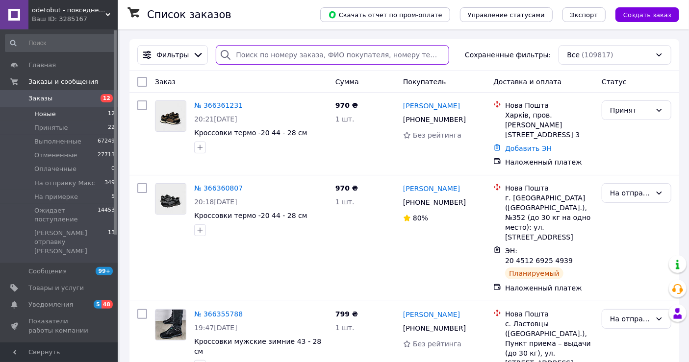
click at [307, 60] on input "search" at bounding box center [332, 55] width 233 height 20
paste input "+380670776804"
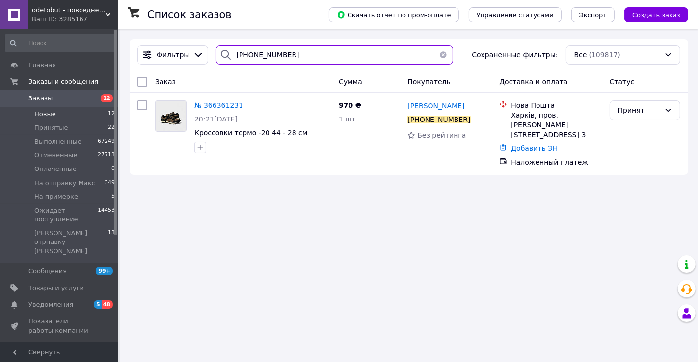
type input "+380670776804"
click at [48, 118] on span "Новые" at bounding box center [45, 114] width 22 height 9
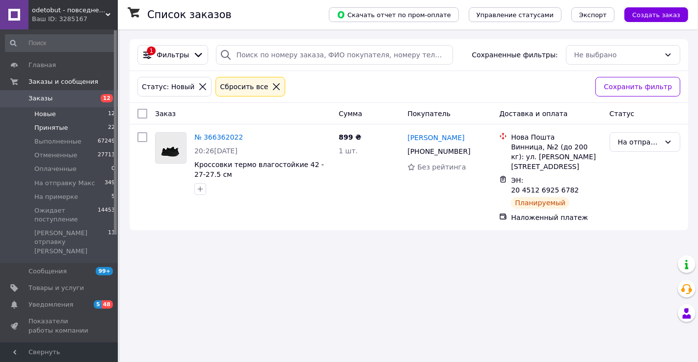
click at [68, 128] on li "Принятые 22" at bounding box center [60, 128] width 121 height 14
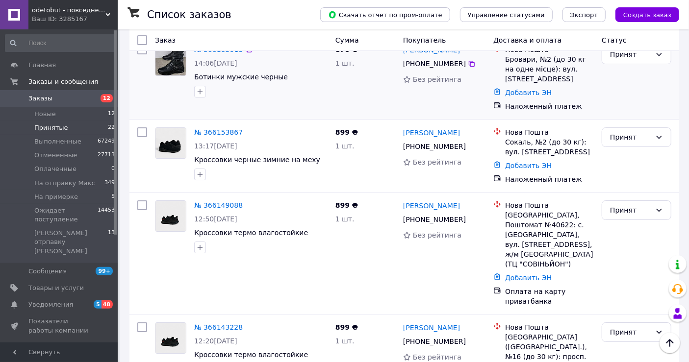
scroll to position [1892, 0]
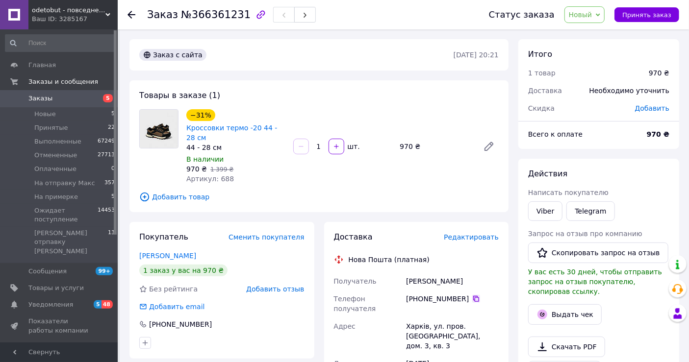
click at [473, 302] on icon at bounding box center [476, 299] width 6 height 6
click at [485, 238] on span "Редактировать" at bounding box center [471, 237] width 55 height 8
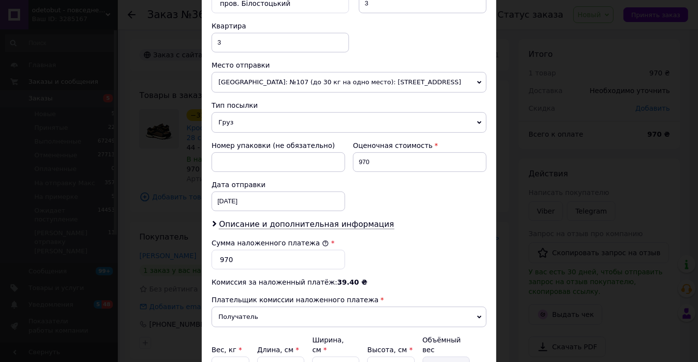
scroll to position [381, 0]
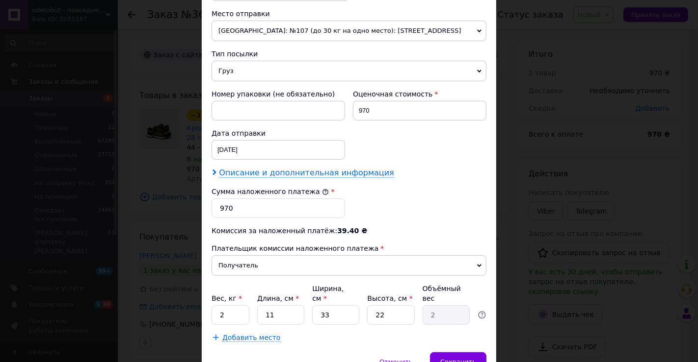
click at [366, 177] on span "Описание и дополнительная информация" at bounding box center [306, 173] width 175 height 10
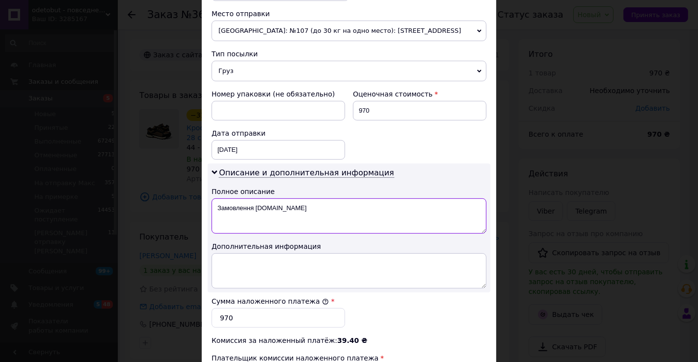
click at [366, 217] on textarea "Замовлення [DOMAIN_NAME]" at bounding box center [348, 216] width 275 height 35
click at [366, 218] on textarea "Замовлення [DOMAIN_NAME]" at bounding box center [348, 216] width 275 height 35
click at [367, 217] on textarea "Замовлення [DOMAIN_NAME]" at bounding box center [348, 216] width 275 height 35
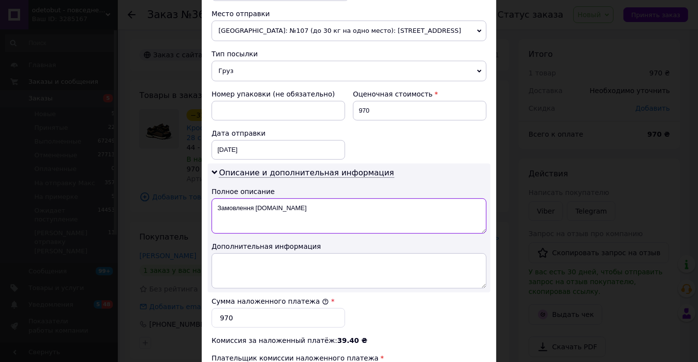
click at [367, 216] on textarea "Замовлення [DOMAIN_NAME]" at bounding box center [348, 216] width 275 height 35
click at [368, 216] on textarea "Замовлення [DOMAIN_NAME]" at bounding box center [348, 216] width 275 height 35
click at [368, 215] on textarea "Замовлення [DOMAIN_NAME]" at bounding box center [348, 216] width 275 height 35
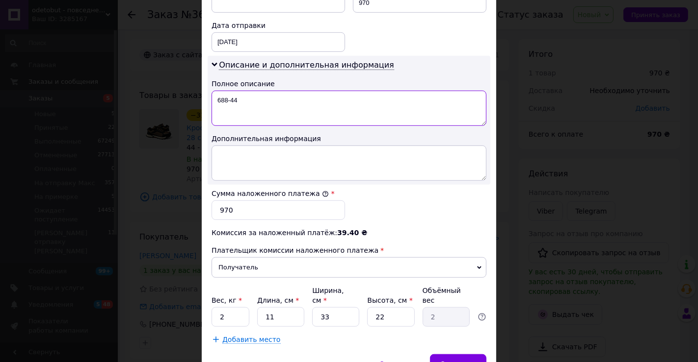
scroll to position [533, 0]
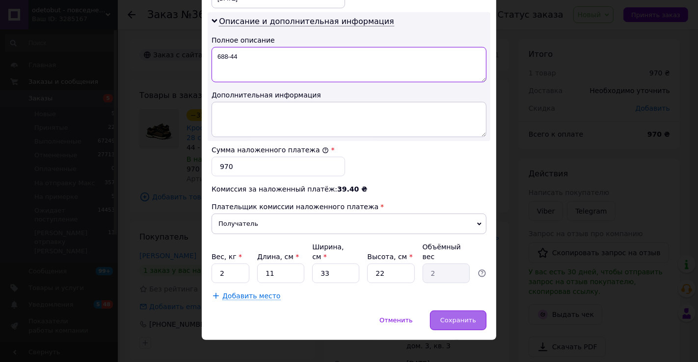
type textarea "688-44"
click at [465, 317] on span "Сохранить" at bounding box center [458, 320] width 36 height 7
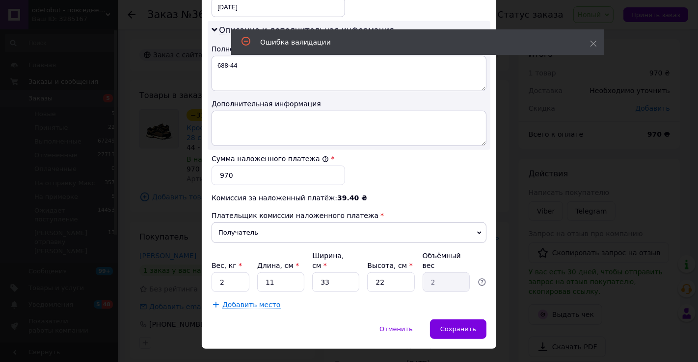
scroll to position [32, 0]
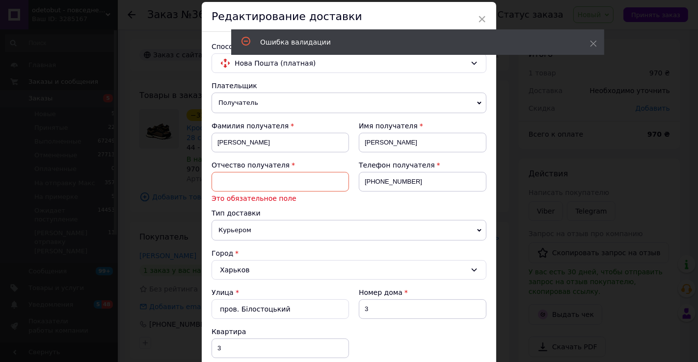
click at [265, 170] on div "Отчество получателя Это обязательное поле" at bounding box center [279, 181] width 137 height 43
click at [265, 173] on div "Отчество получателя Это обязательное поле" at bounding box center [279, 181] width 137 height 43
click at [265, 173] on input at bounding box center [279, 182] width 137 height 20
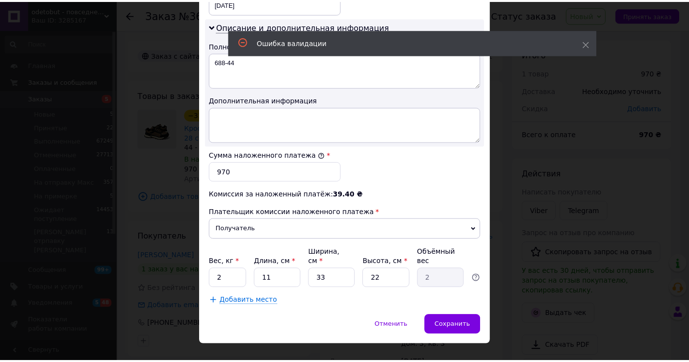
scroll to position [533, 0]
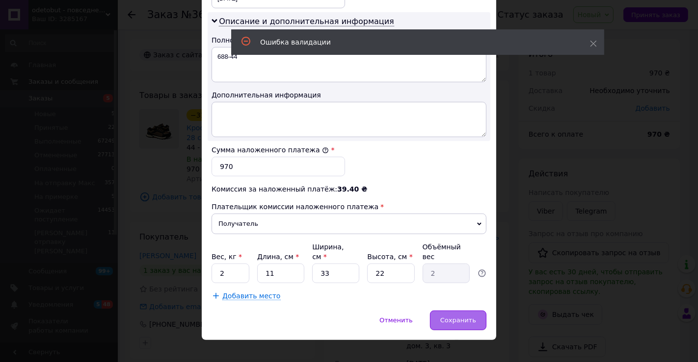
type input "в"
click at [447, 317] on span "Сохранить" at bounding box center [458, 320] width 36 height 7
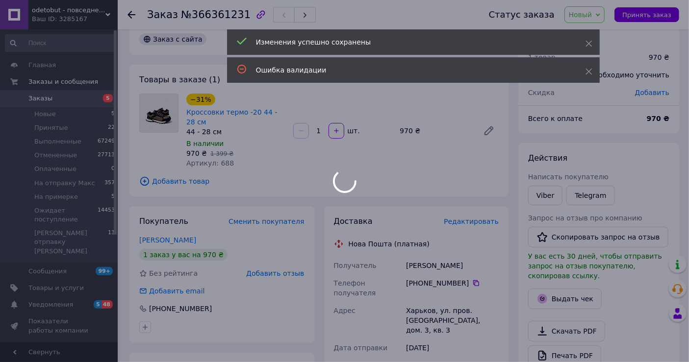
scroll to position [320, 0]
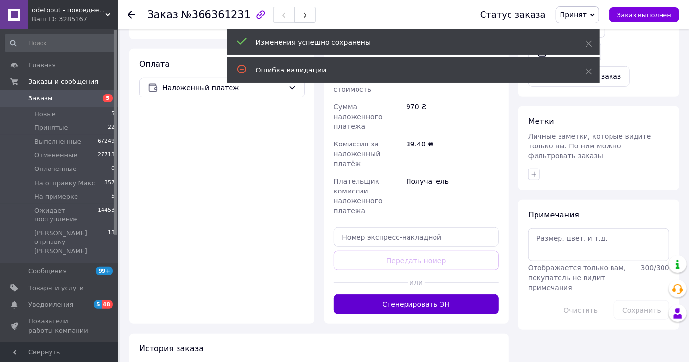
click at [450, 295] on button "Сгенерировать ЭН" at bounding box center [416, 305] width 165 height 20
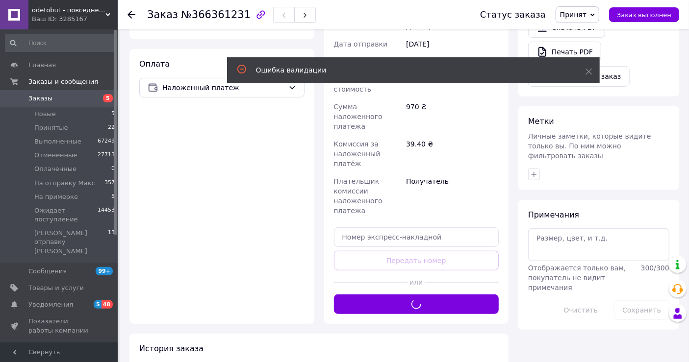
click at [584, 8] on span "Принят" at bounding box center [578, 14] width 44 height 17
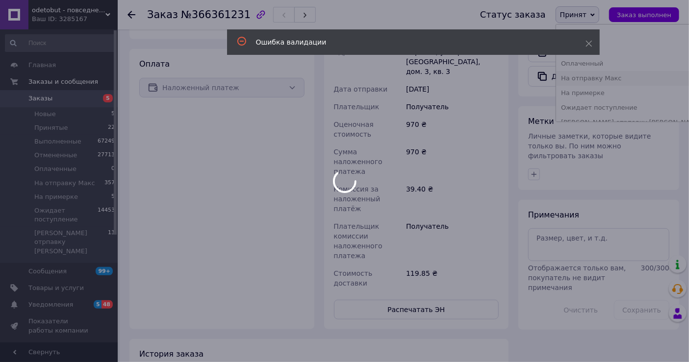
click at [598, 80] on li "На отправку Макс" at bounding box center [631, 78] width 151 height 15
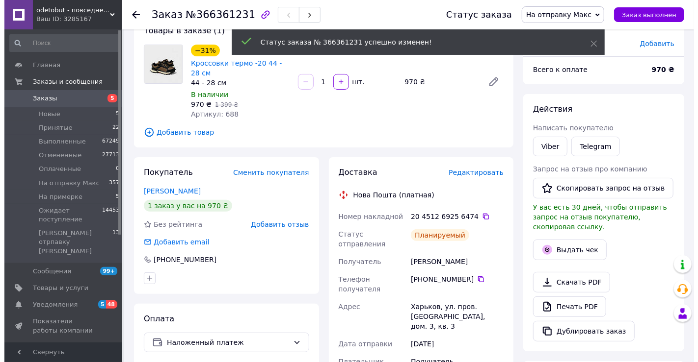
scroll to position [0, 0]
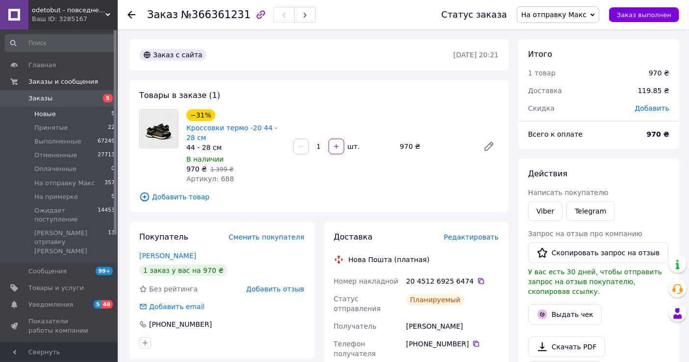
click at [53, 111] on span "Новые" at bounding box center [45, 114] width 22 height 9
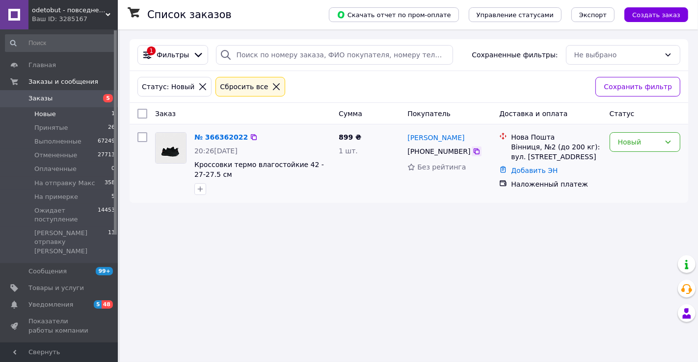
click at [472, 154] on icon at bounding box center [476, 152] width 8 height 8
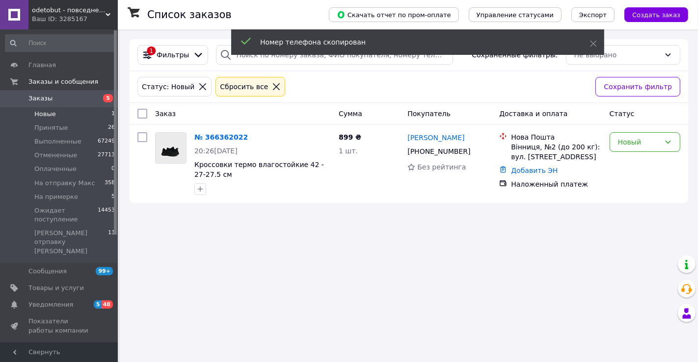
click at [272, 82] on icon at bounding box center [276, 86] width 9 height 9
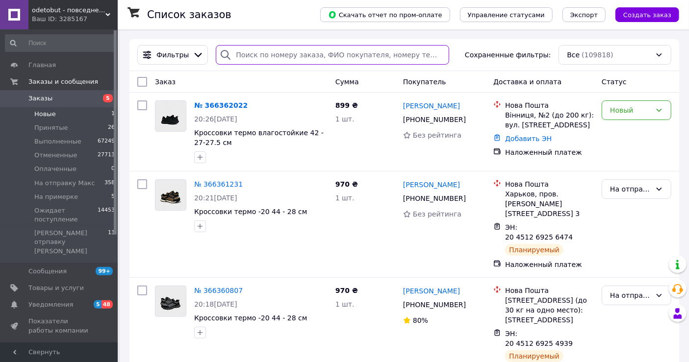
click at [295, 61] on input "search" at bounding box center [332, 55] width 233 height 20
paste input "[PHONE_NUMBER]"
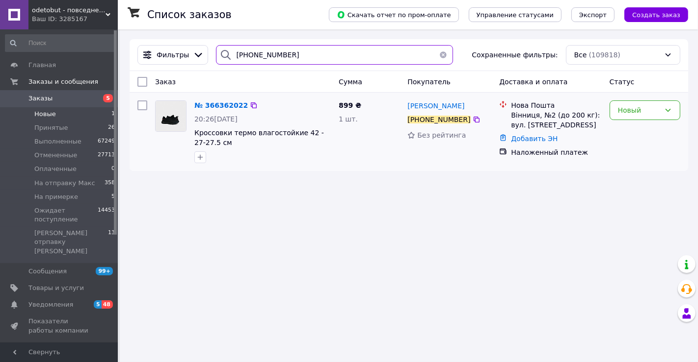
type input "[PHONE_NUMBER]"
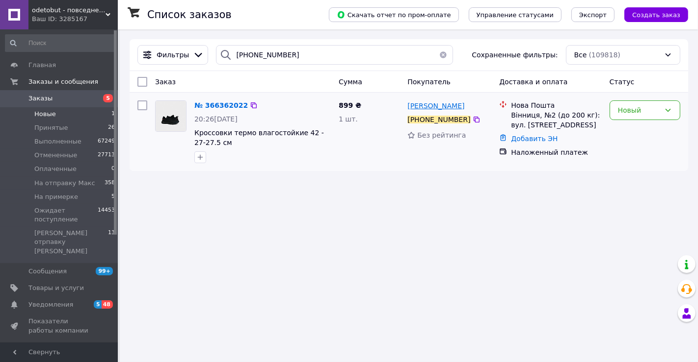
drag, startPoint x: 466, startPoint y: 106, endPoint x: 430, endPoint y: 109, distance: 35.9
click at [430, 109] on div "[PERSON_NAME]" at bounding box center [449, 106] width 86 height 12
copy span "[PERSON_NAME]"
click at [214, 107] on span "№ 366362022" at bounding box center [220, 106] width 53 height 8
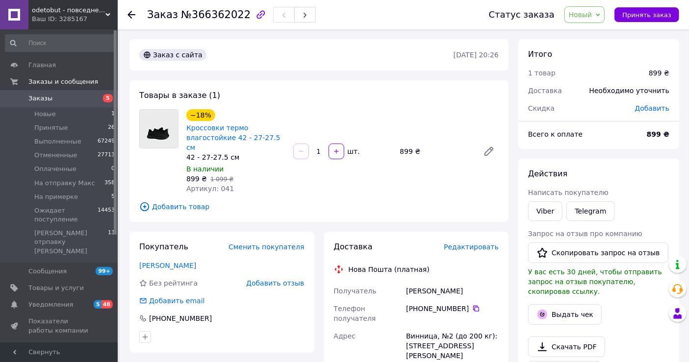
click at [477, 243] on span "Редактировать" at bounding box center [471, 247] width 55 height 8
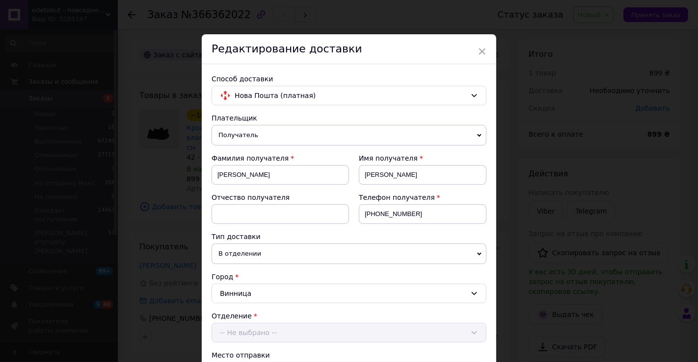
scroll to position [381, 0]
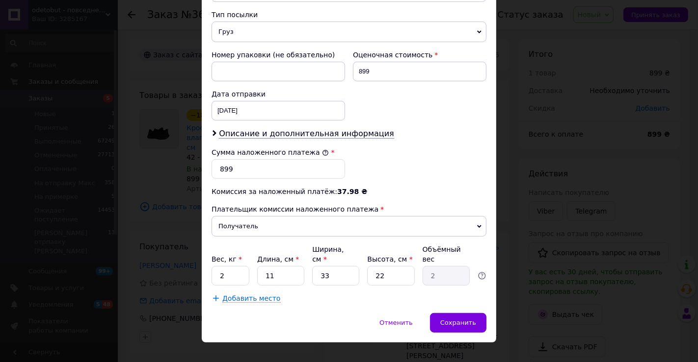
drag, startPoint x: 341, startPoint y: 133, endPoint x: 343, endPoint y: 156, distance: 23.2
click at [341, 133] on span "Описание и дополнительная информация" at bounding box center [306, 134] width 175 height 10
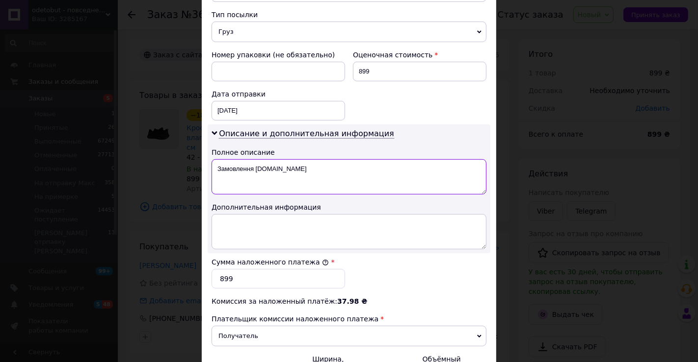
drag, startPoint x: 343, startPoint y: 156, endPoint x: 343, endPoint y: 175, distance: 18.6
click at [343, 175] on textarea "Замовлення [DOMAIN_NAME]" at bounding box center [348, 176] width 275 height 35
click at [343, 174] on textarea "Замовлення [DOMAIN_NAME]" at bounding box center [348, 176] width 275 height 35
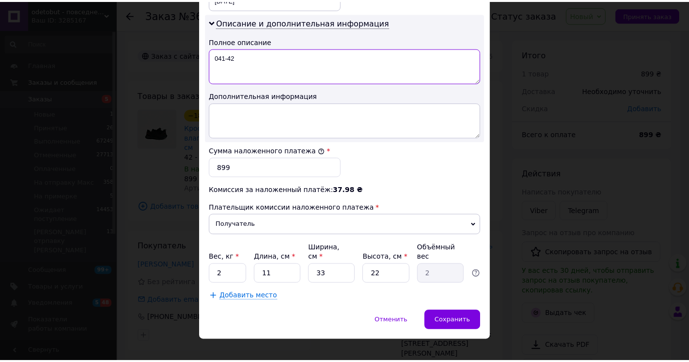
scroll to position [494, 0]
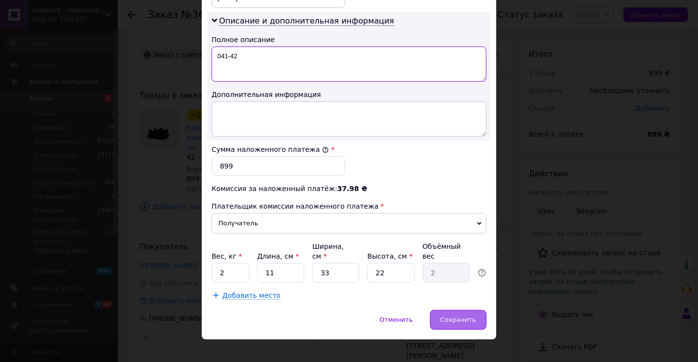
type textarea "041-42"
click at [445, 313] on div "Сохранить" at bounding box center [458, 320] width 56 height 20
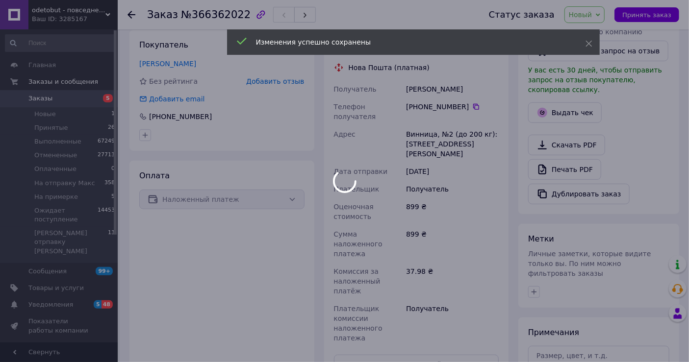
scroll to position [320, 0]
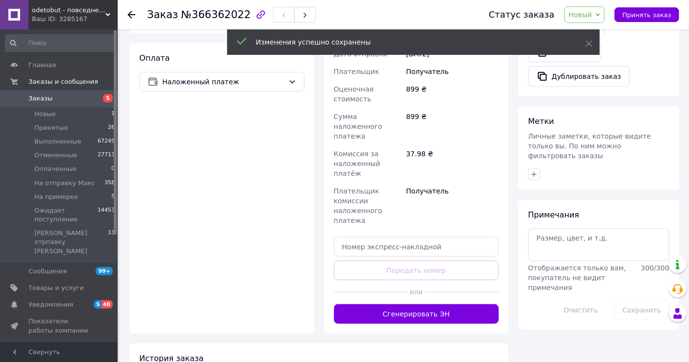
click at [461, 305] on button "Сгенерировать ЭН" at bounding box center [416, 315] width 165 height 20
click at [593, 7] on span "Новый" at bounding box center [585, 14] width 41 height 17
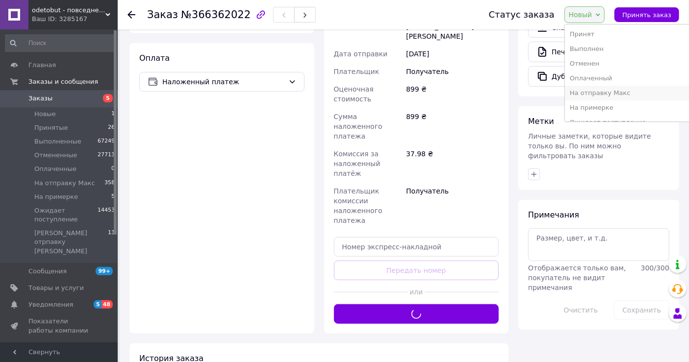
click at [607, 93] on li "На отправку Макс" at bounding box center [640, 93] width 151 height 15
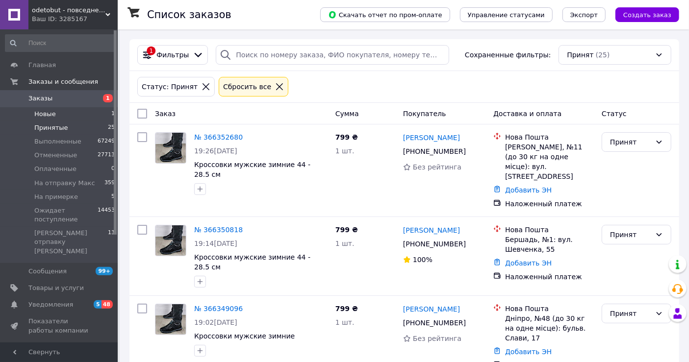
click at [55, 119] on li "Новые 1" at bounding box center [60, 114] width 121 height 14
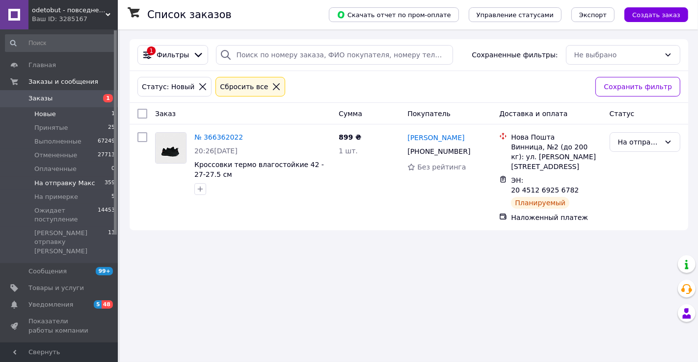
click at [66, 181] on span "На отправку Макс" at bounding box center [64, 183] width 61 height 9
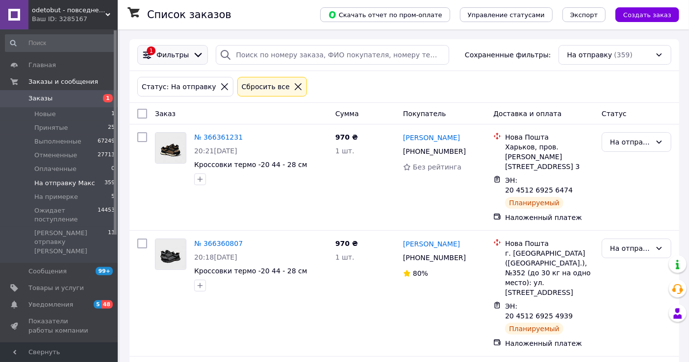
click at [181, 54] on span "Фильтры" at bounding box center [172, 55] width 32 height 10
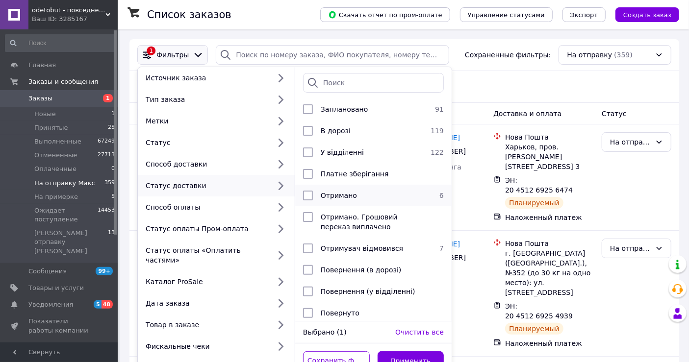
click at [366, 201] on li "Отримано 6" at bounding box center [373, 196] width 156 height 22
checkbox input "true"
click at [408, 353] on button "Применить" at bounding box center [411, 362] width 67 height 20
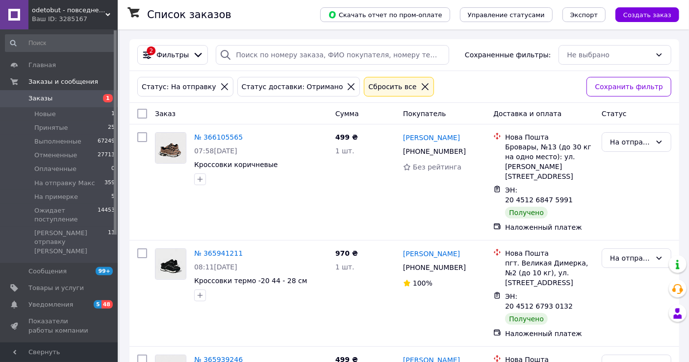
click at [143, 113] on input "checkbox" at bounding box center [142, 114] width 10 height 10
checkbox input "true"
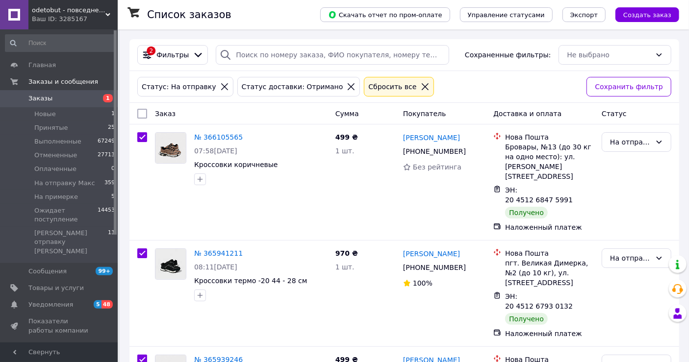
checkbox input "true"
click at [174, 115] on span "Действия для 6 заказов" at bounding box center [190, 114] width 80 height 10
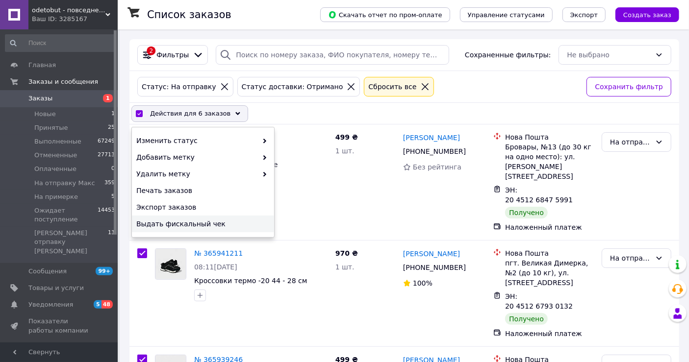
click at [169, 219] on span "Выдать фискальный чек" at bounding box center [201, 224] width 131 height 10
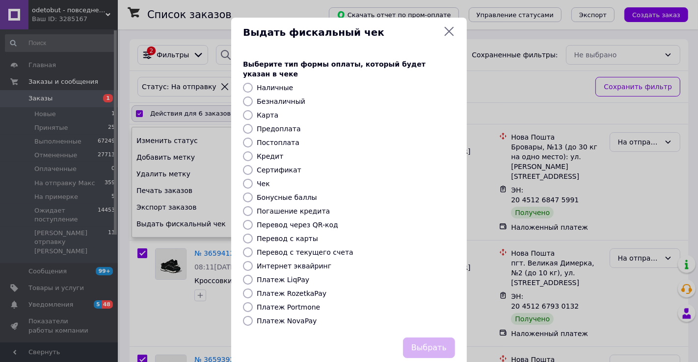
click at [267, 317] on label "Платеж NovaPay" at bounding box center [287, 321] width 60 height 8
click at [253, 316] on input "Платеж NovaPay" at bounding box center [248, 321] width 10 height 10
radio input "true"
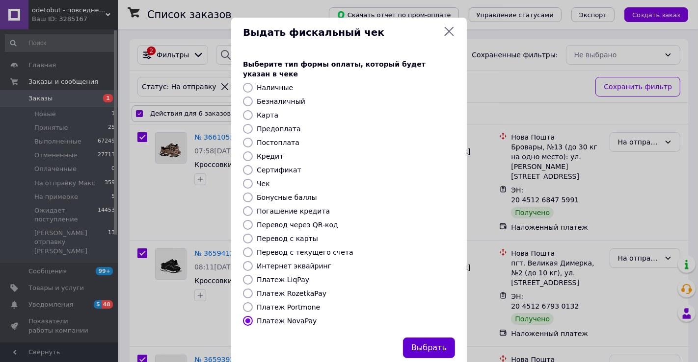
click at [430, 338] on button "Выбрать" at bounding box center [429, 348] width 52 height 21
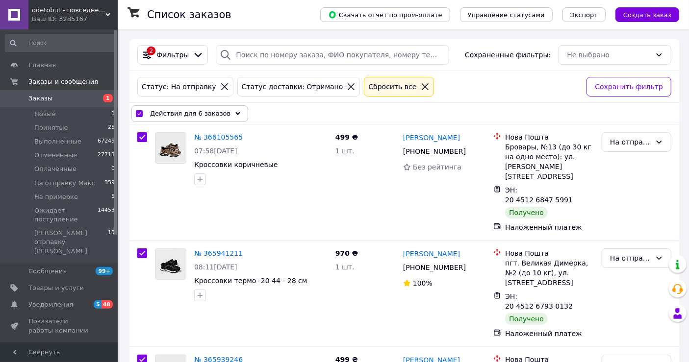
click at [206, 116] on span "Действия для 6 заказов" at bounding box center [190, 114] width 80 height 10
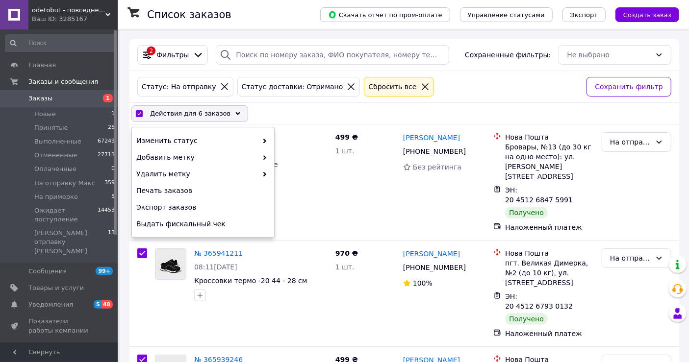
click at [215, 131] on div "Изменить статус Добавить метку Удалить метку Печать заказов Экспорт заказов Выд…" at bounding box center [203, 183] width 142 height 110
click at [220, 138] on span "Изменить статус" at bounding box center [196, 141] width 121 height 10
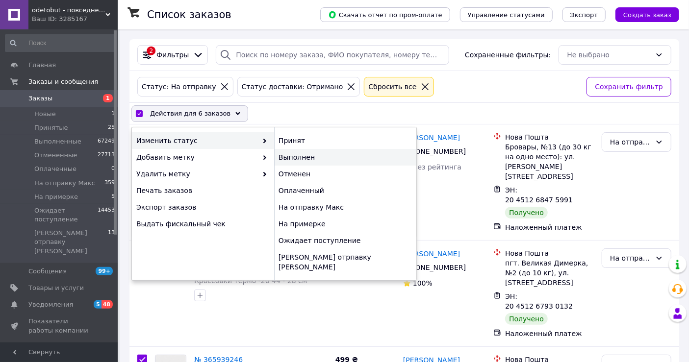
click at [289, 156] on div "Выполнен" at bounding box center [345, 157] width 142 height 17
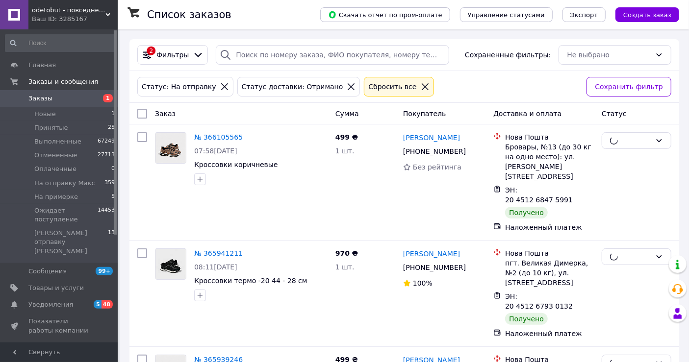
checkbox input "false"
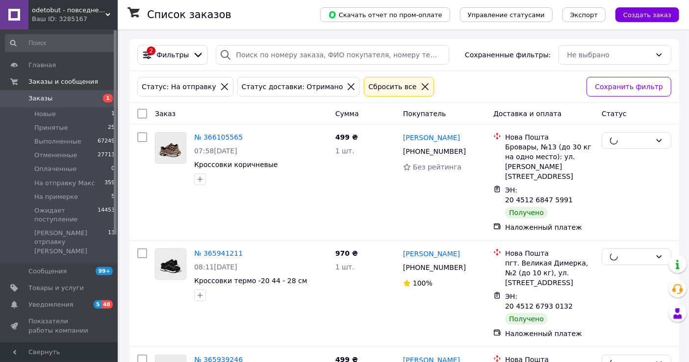
checkbox input "false"
click at [46, 105] on link "Заказы 1" at bounding box center [60, 98] width 121 height 17
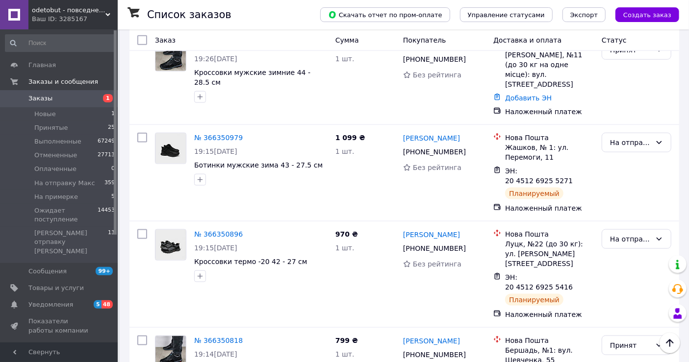
scroll to position [763, 0]
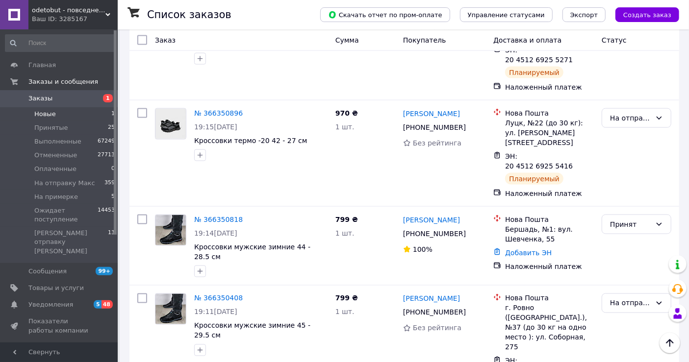
click at [52, 114] on span "Новые" at bounding box center [45, 114] width 22 height 9
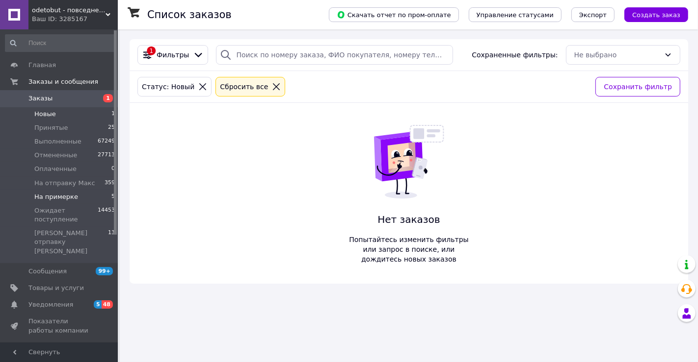
click at [88, 193] on li "На примерке 5" at bounding box center [60, 197] width 121 height 14
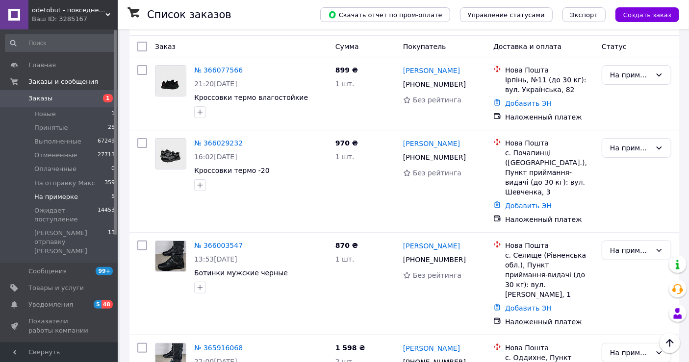
scroll to position [22, 0]
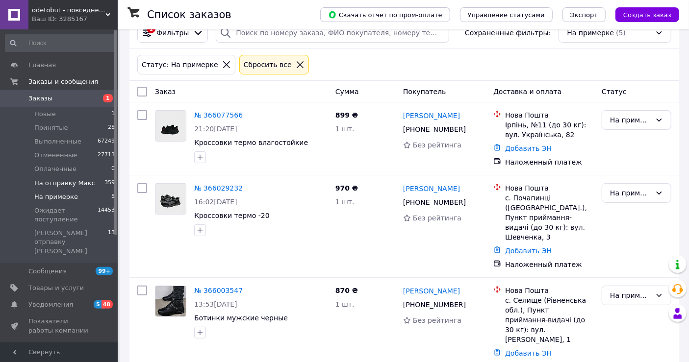
click at [82, 180] on span "На отправку Макс" at bounding box center [64, 183] width 61 height 9
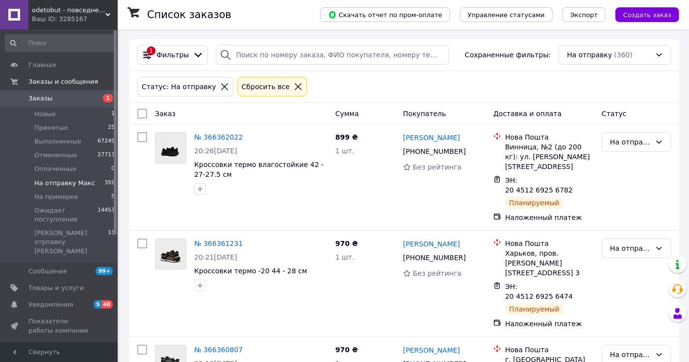
click at [294, 88] on icon at bounding box center [298, 86] width 9 height 9
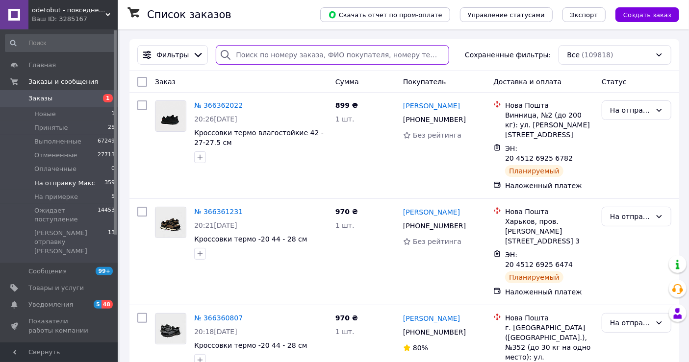
click at [266, 56] on input "search" at bounding box center [332, 55] width 233 height 20
paste input "380504656540"
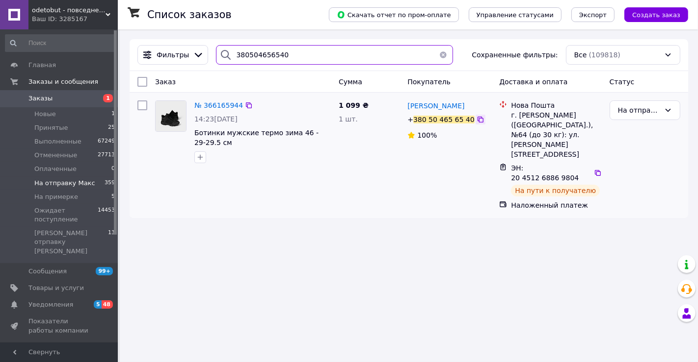
type input "380504656540"
click at [477, 119] on icon at bounding box center [480, 120] width 6 height 6
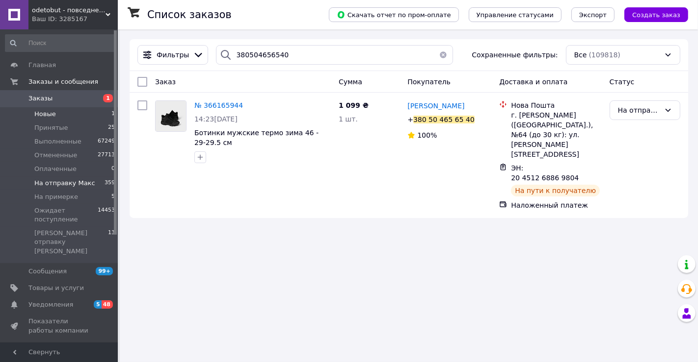
click at [42, 112] on span "Новые" at bounding box center [45, 114] width 22 height 9
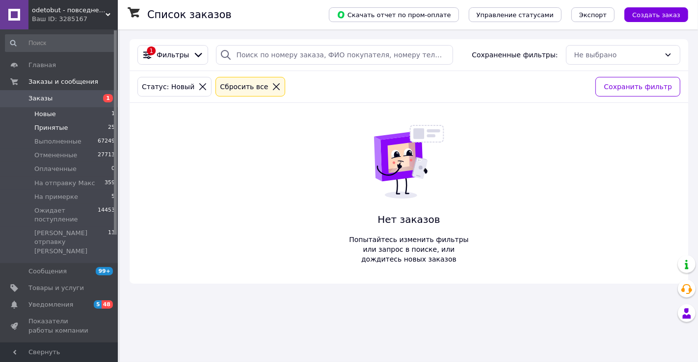
click at [81, 127] on li "Принятые 25" at bounding box center [60, 128] width 121 height 14
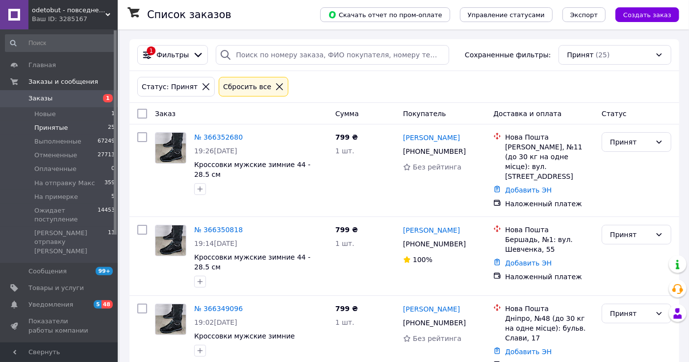
click at [79, 215] on span "Ожидает поступление" at bounding box center [65, 216] width 63 height 18
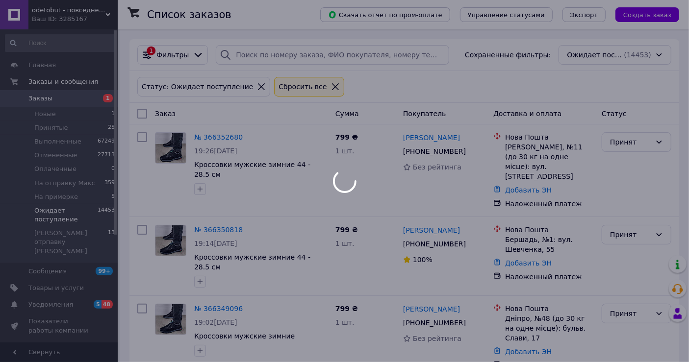
click at [81, 196] on div at bounding box center [344, 181] width 689 height 362
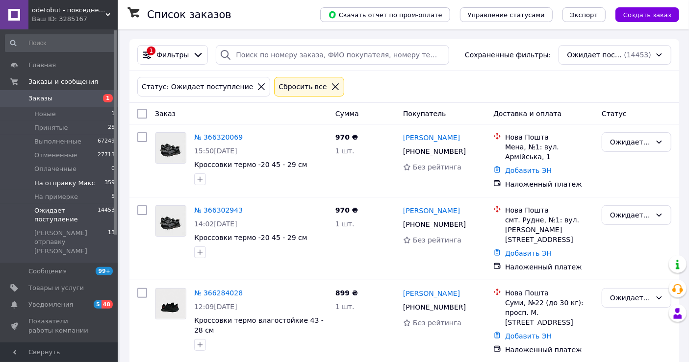
click at [80, 183] on span "На отправку Макс" at bounding box center [64, 183] width 61 height 9
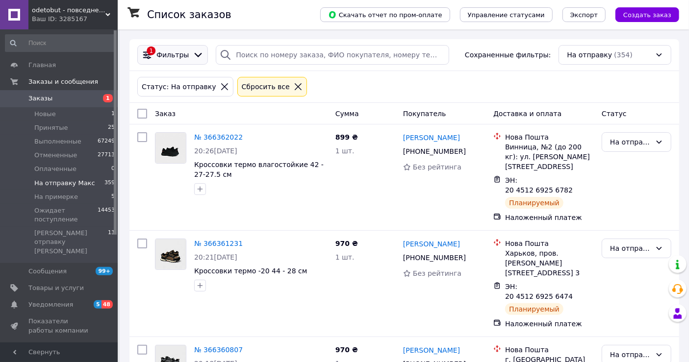
click at [193, 59] on icon at bounding box center [198, 55] width 11 height 11
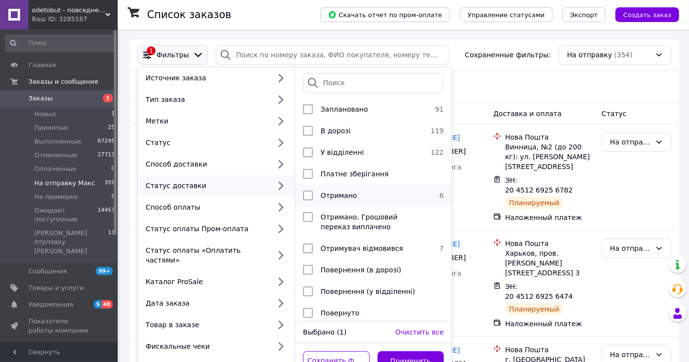
click at [322, 193] on span "Отримано" at bounding box center [339, 196] width 36 height 8
checkbox input "true"
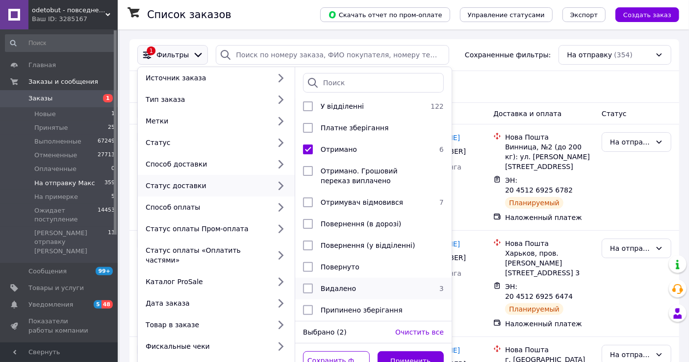
click at [345, 285] on span "Видалено" at bounding box center [338, 289] width 35 height 8
checkbox input "true"
click at [404, 352] on button "Применить" at bounding box center [411, 362] width 67 height 20
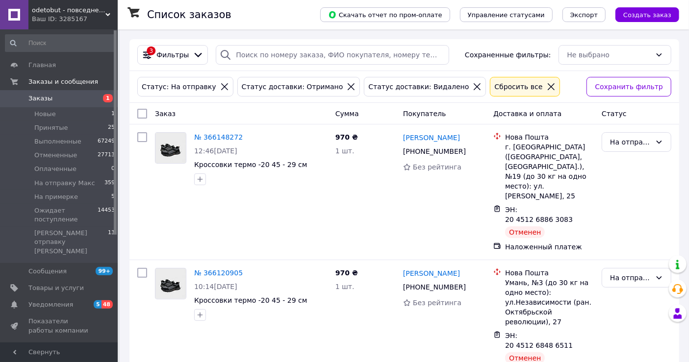
click at [145, 111] on input "checkbox" at bounding box center [142, 114] width 10 height 10
checkbox input "true"
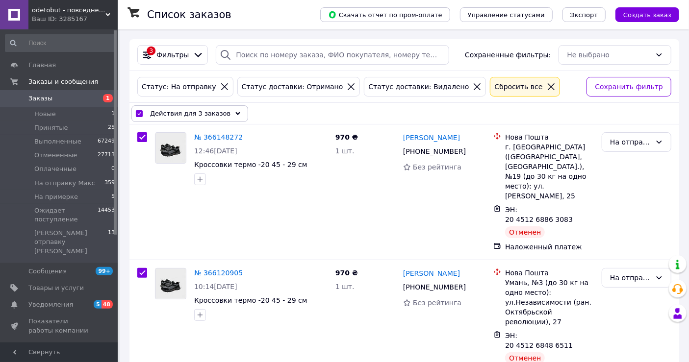
click at [150, 114] on span "Действия для 3 заказов" at bounding box center [190, 114] width 80 height 10
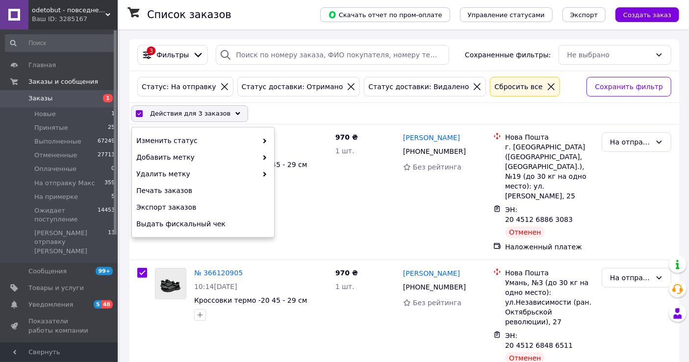
click at [155, 132] on div "Изменить статус Добавить метку Удалить метку Печать заказов Экспорт заказов Выд…" at bounding box center [203, 183] width 142 height 110
click at [155, 138] on span "Изменить статус" at bounding box center [196, 141] width 121 height 10
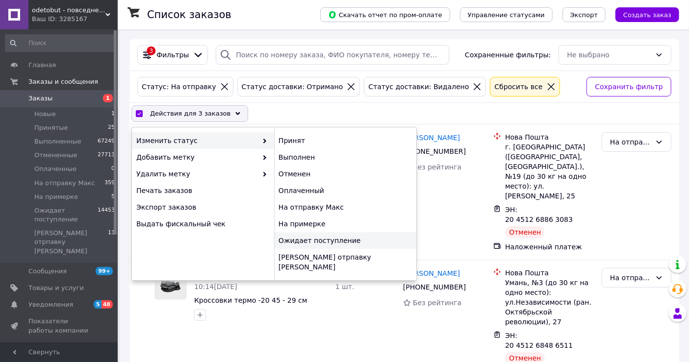
click at [330, 241] on div "Ожидает поступление" at bounding box center [345, 241] width 142 height 17
checkbox input "false"
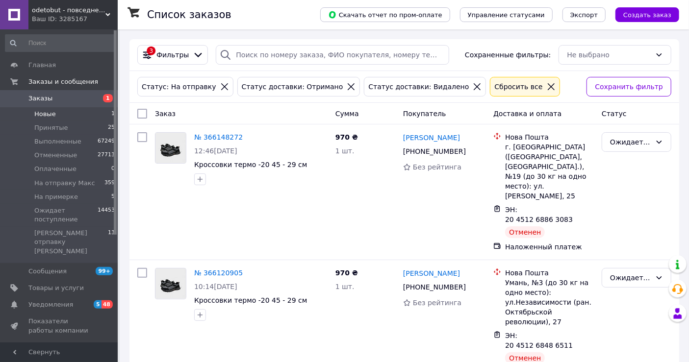
click at [58, 112] on li "Новые 1" at bounding box center [60, 114] width 121 height 14
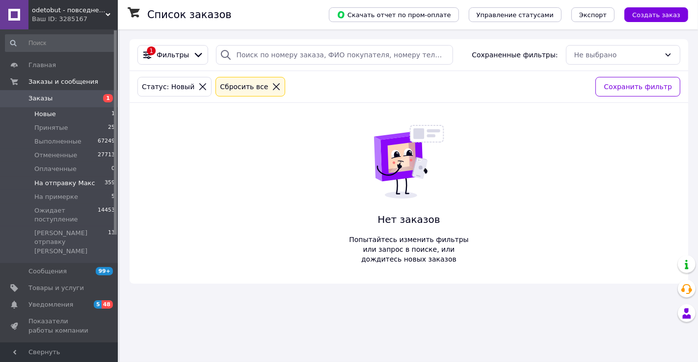
click at [48, 183] on span "На отправку Макс" at bounding box center [64, 183] width 61 height 9
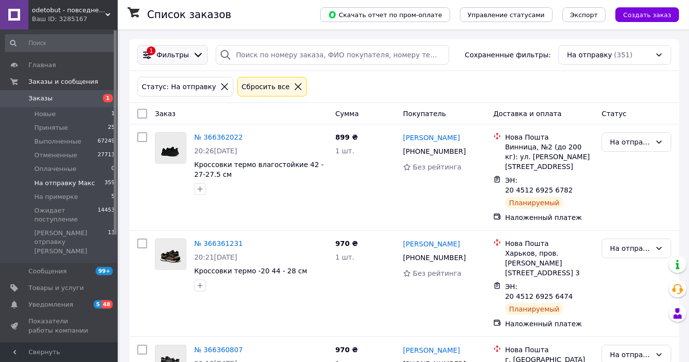
click at [194, 56] on icon at bounding box center [198, 55] width 11 height 11
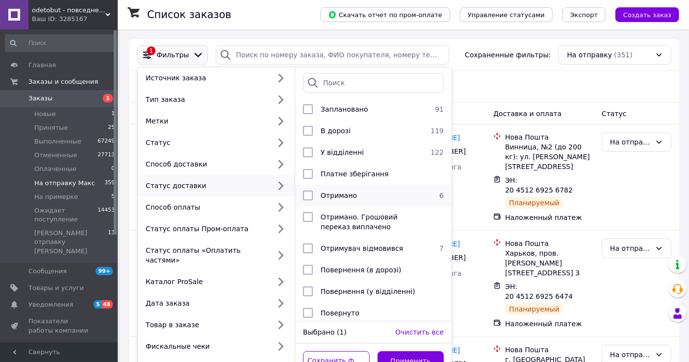
click at [361, 204] on li "Отримано 6" at bounding box center [373, 196] width 156 height 22
checkbox input "true"
click at [389, 352] on button "Применить" at bounding box center [411, 362] width 67 height 20
